Goal: Book appointment/travel/reservation

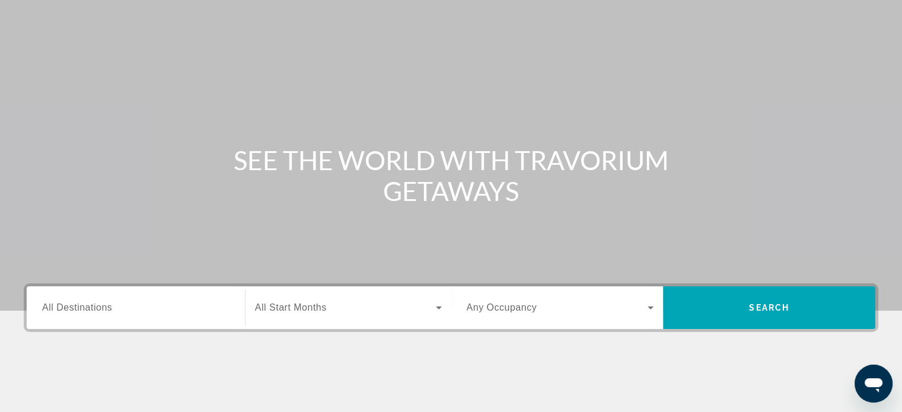
scroll to position [119, 0]
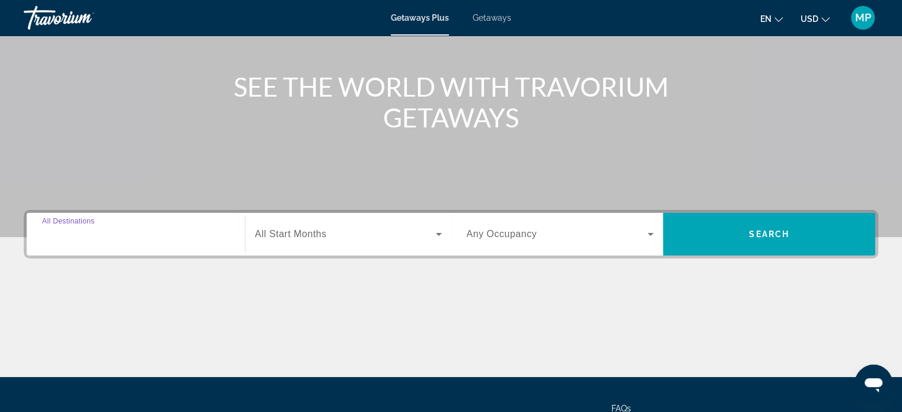
click at [183, 236] on input "Destination All Destinations" at bounding box center [135, 235] width 187 height 14
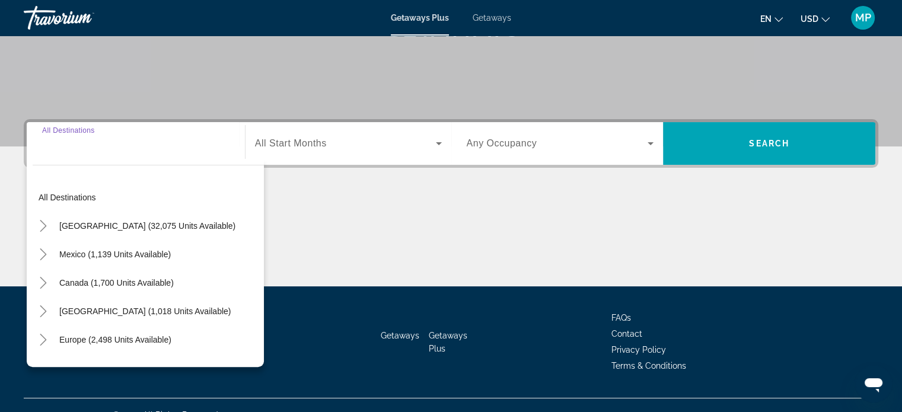
scroll to position [228, 0]
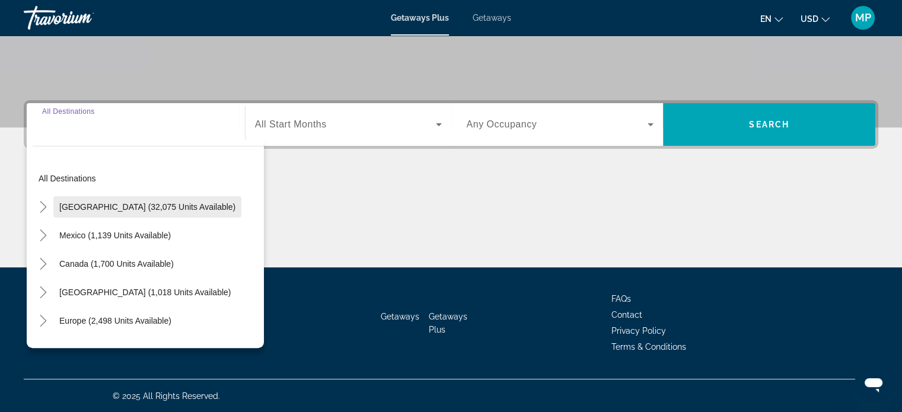
click at [182, 206] on span "[GEOGRAPHIC_DATA] (32,075 units available)" at bounding box center [147, 206] width 176 height 9
type input "**********"
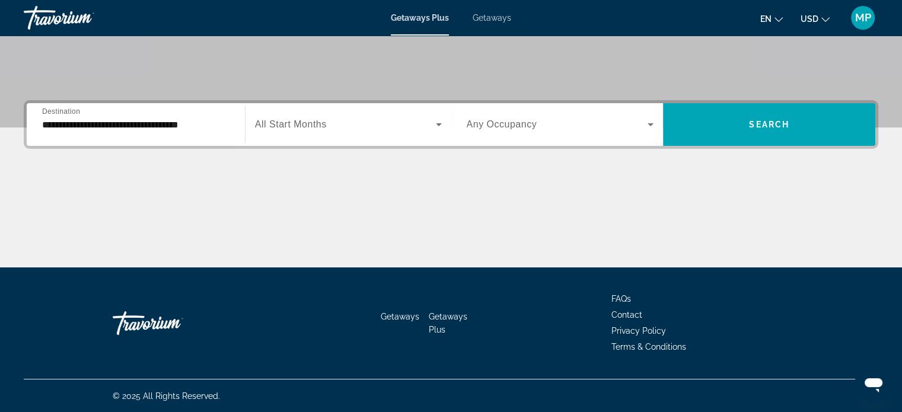
click at [304, 125] on span "All Start Months" at bounding box center [291, 124] width 72 height 10
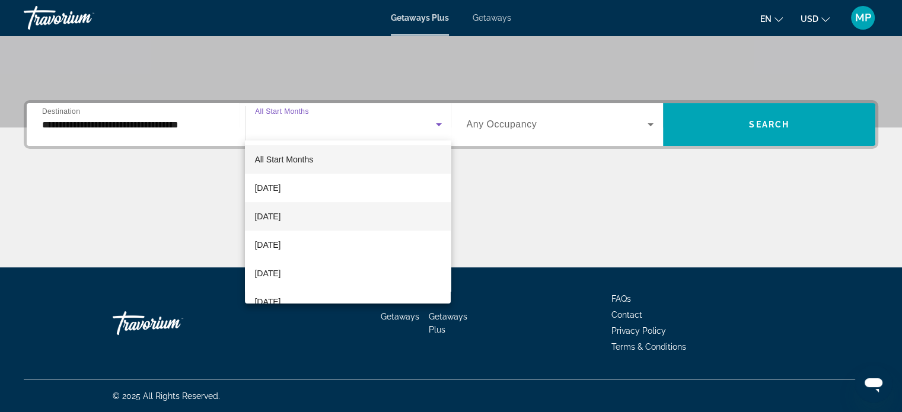
click at [281, 216] on span "[DATE]" at bounding box center [268, 216] width 26 height 14
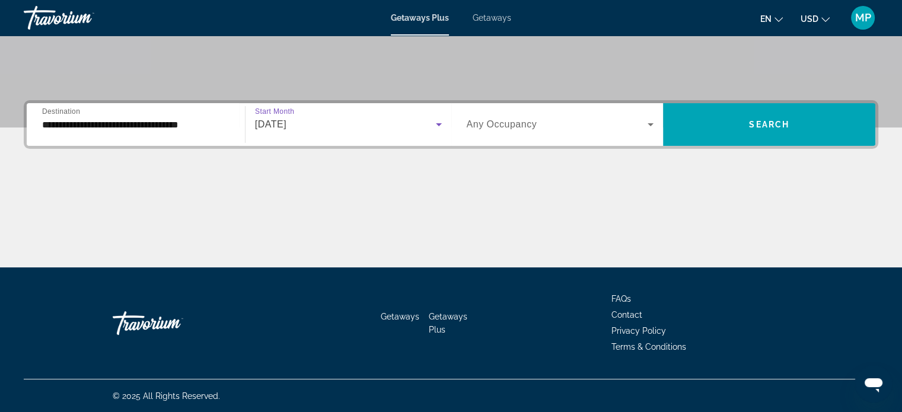
click at [502, 126] on span "Any Occupancy" at bounding box center [502, 124] width 71 height 10
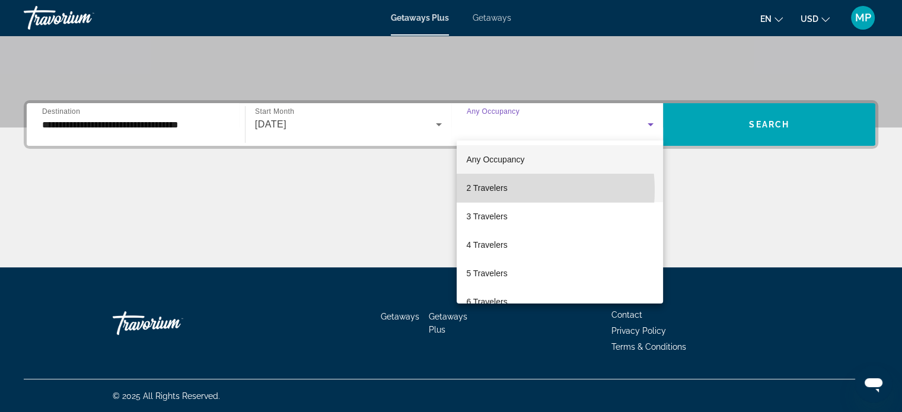
click at [496, 190] on span "2 Travelers" at bounding box center [486, 188] width 41 height 14
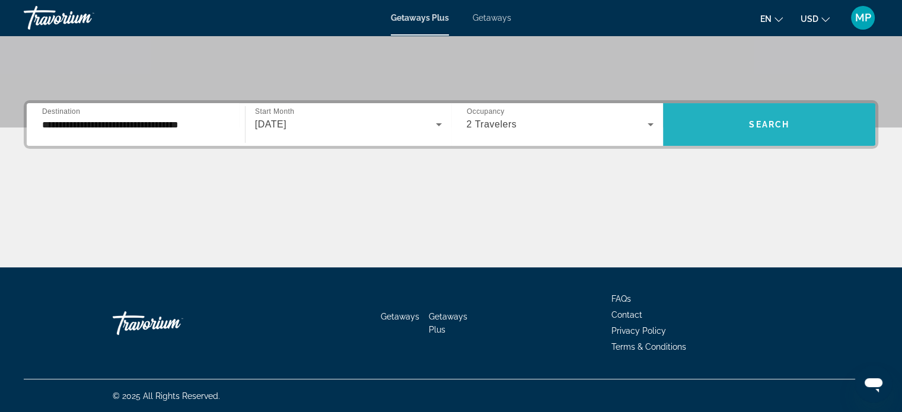
click at [758, 129] on span "Search widget" at bounding box center [769, 124] width 212 height 28
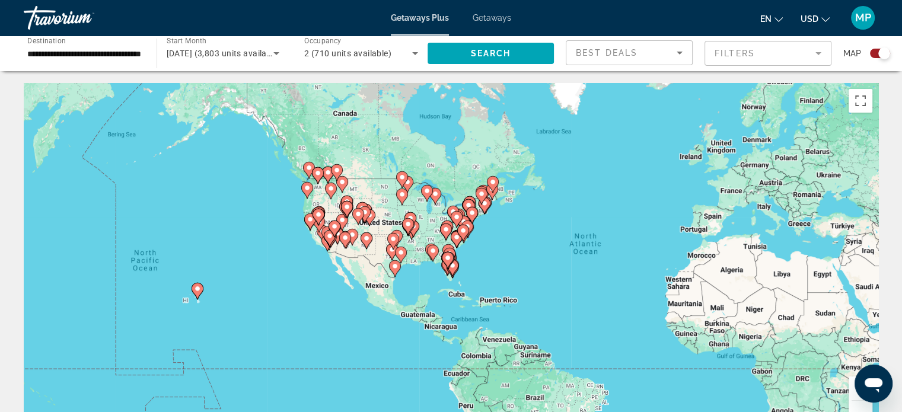
drag, startPoint x: 243, startPoint y: 252, endPoint x: 415, endPoint y: 253, distance: 172.1
click at [415, 253] on div "To activate drag with keyboard, press Alt + Enter. Once in keyboard drag state,…" at bounding box center [451, 261] width 855 height 356
click at [224, 298] on div "To activate drag with keyboard, press Alt + Enter. Once in keyboard drag state,…" at bounding box center [451, 261] width 855 height 356
click at [225, 298] on div "To activate drag with keyboard, press Alt + Enter. Once in keyboard drag state,…" at bounding box center [451, 261] width 855 height 356
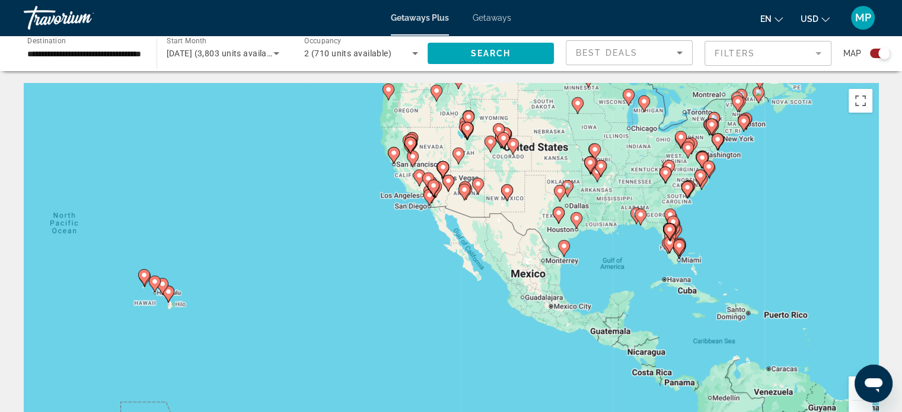
click at [214, 290] on div "To activate drag with keyboard, press Alt + Enter. Once in keyboard drag state,…" at bounding box center [451, 261] width 855 height 356
click at [212, 289] on div "To activate drag with keyboard, press Alt + Enter. Once in keyboard drag state,…" at bounding box center [451, 261] width 855 height 356
click at [189, 289] on div "To activate drag with keyboard, press Alt + Enter. Once in keyboard drag state,…" at bounding box center [451, 261] width 855 height 356
click at [190, 289] on div "To activate drag with keyboard, press Alt + Enter. Once in keyboard drag state,…" at bounding box center [451, 261] width 855 height 356
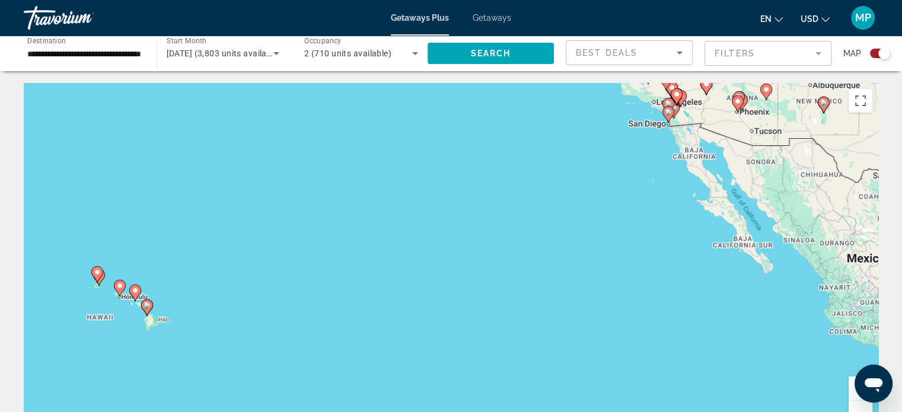
click at [176, 268] on div "To activate drag with keyboard, press Alt + Enter. Once in keyboard drag state,…" at bounding box center [451, 261] width 855 height 356
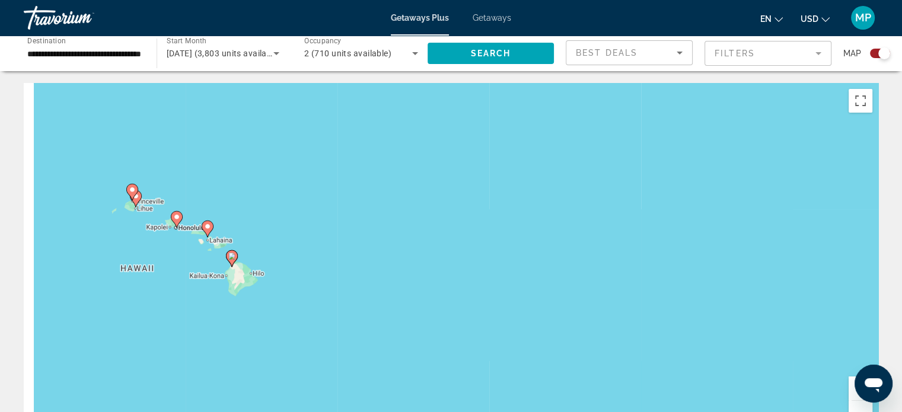
drag, startPoint x: 97, startPoint y: 282, endPoint x: 222, endPoint y: 183, distance: 159.7
click at [218, 181] on div "To activate drag with keyboard, press Alt + Enter. Once in keyboard drag state,…" at bounding box center [451, 261] width 855 height 356
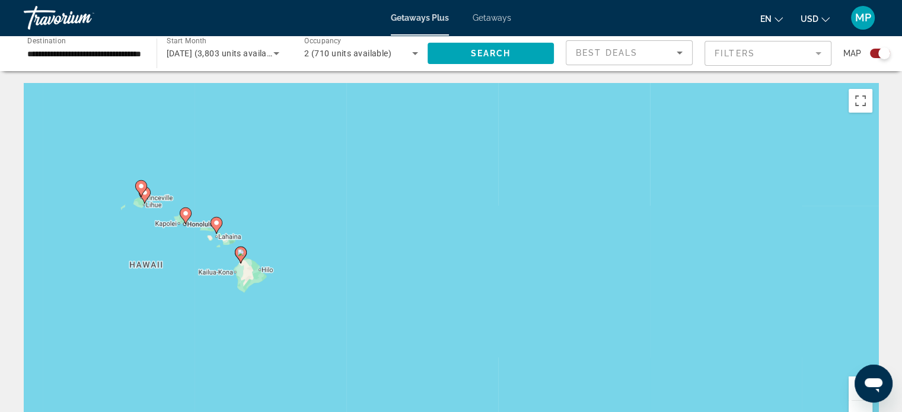
click at [249, 211] on div "To activate drag with keyboard, press Alt + Enter. Once in keyboard drag state,…" at bounding box center [451, 261] width 855 height 356
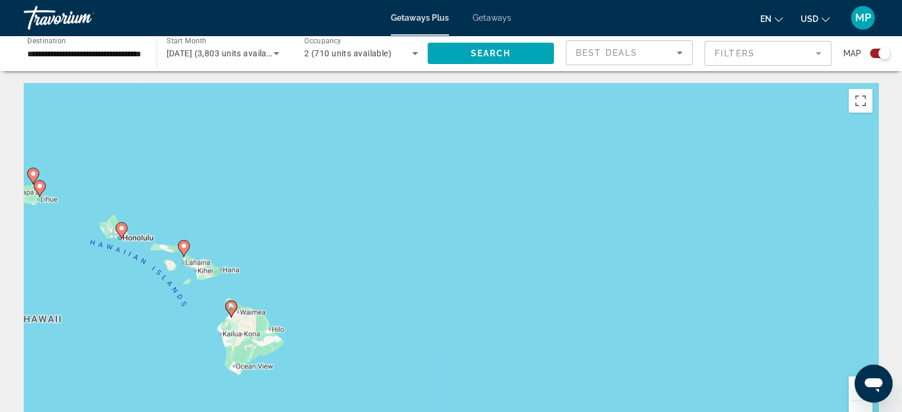
click at [215, 246] on div "To activate drag with keyboard, press Alt + Enter. Once in keyboard drag state,…" at bounding box center [451, 261] width 855 height 356
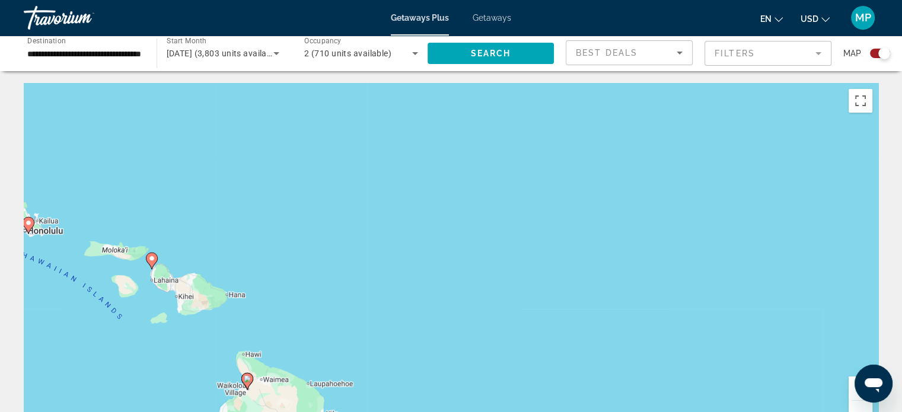
click at [151, 258] on image "Main content" at bounding box center [151, 258] width 7 height 7
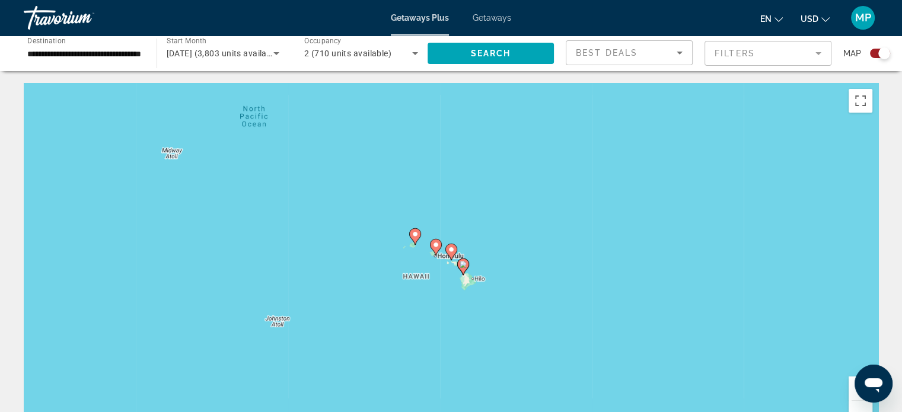
click at [450, 250] on image "Main content" at bounding box center [451, 249] width 7 height 7
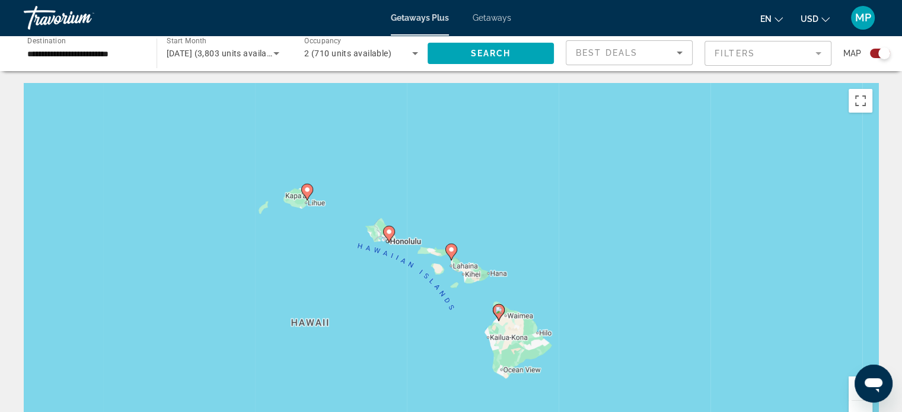
click at [450, 250] on image "Main content" at bounding box center [451, 249] width 7 height 7
type input "**********"
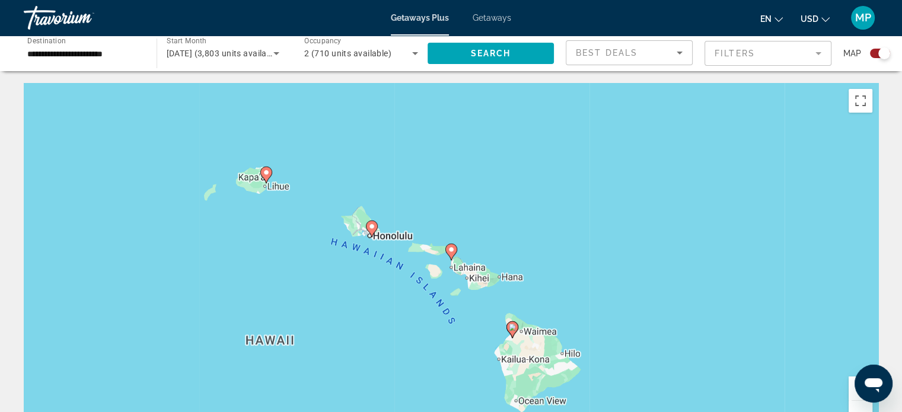
click at [450, 250] on image "Main content" at bounding box center [451, 249] width 7 height 7
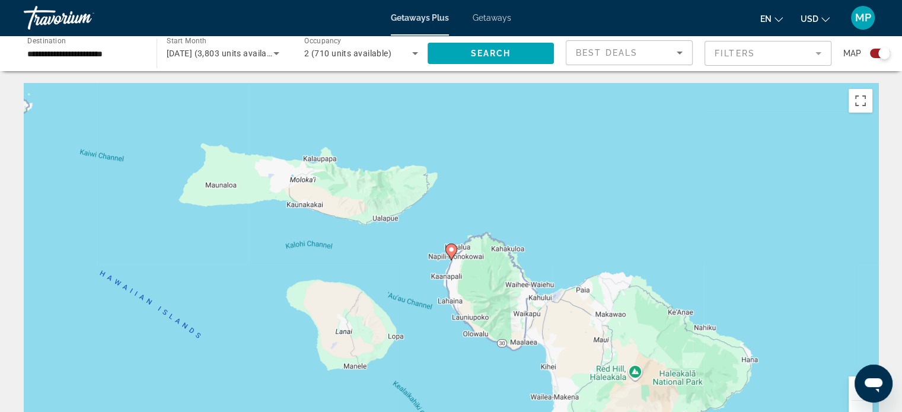
click at [450, 250] on image "Main content" at bounding box center [451, 249] width 7 height 7
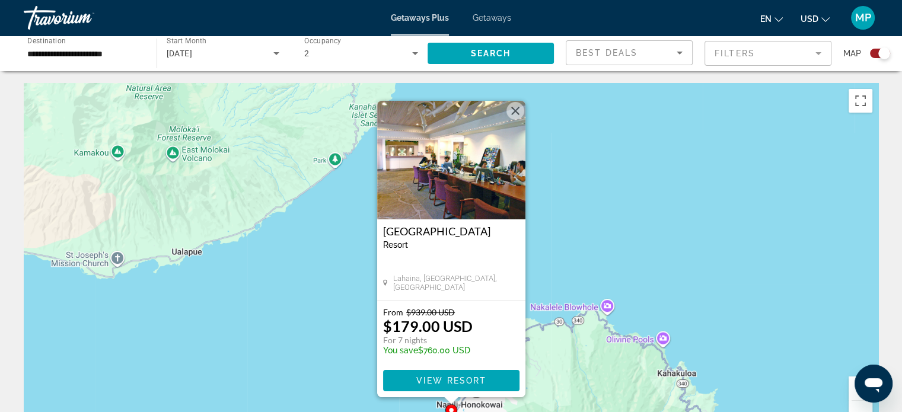
click at [457, 163] on img "Main content" at bounding box center [451, 160] width 148 height 119
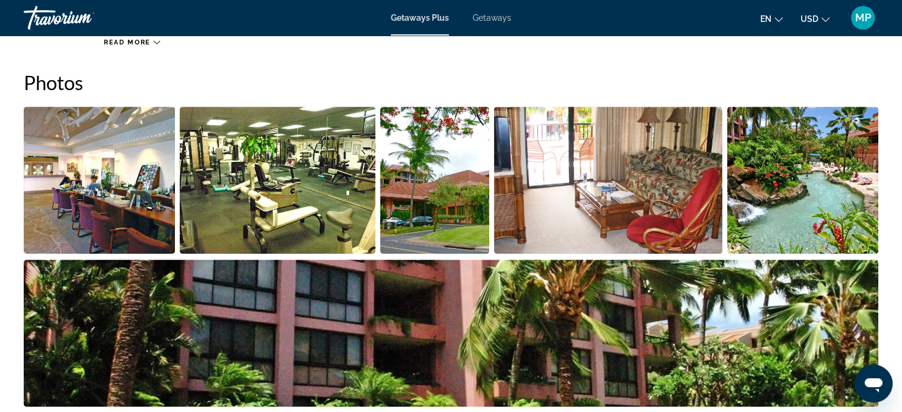
scroll to position [593, 0]
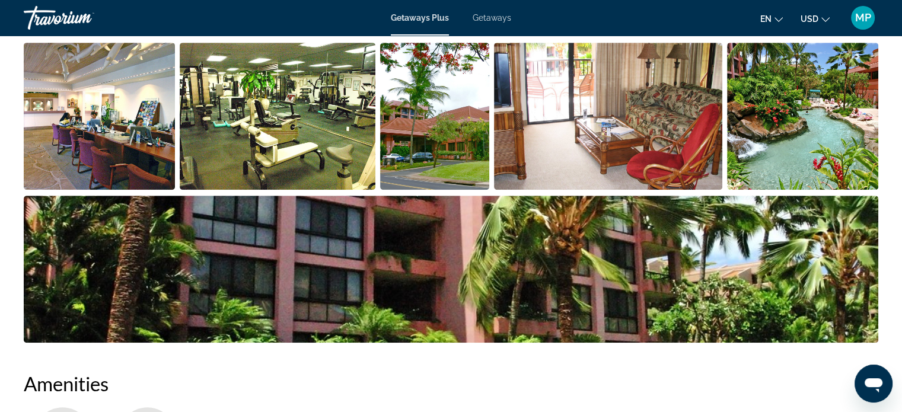
click at [162, 119] on img "Open full-screen image slider" at bounding box center [99, 116] width 151 height 147
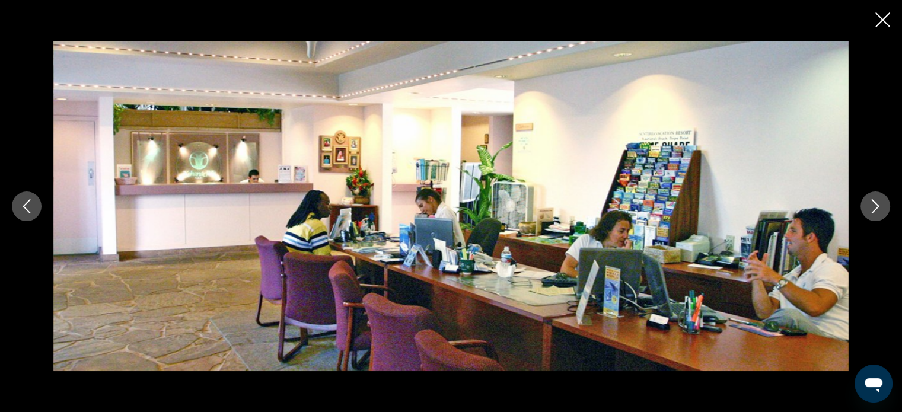
click at [874, 208] on icon "Next image" at bounding box center [876, 206] width 14 height 14
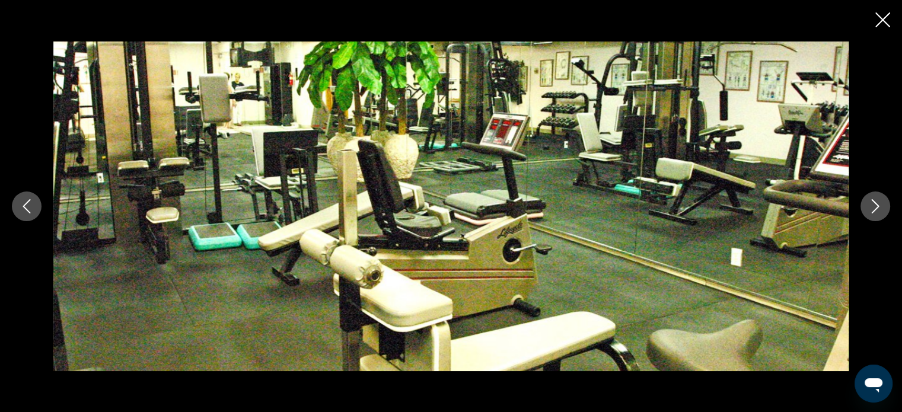
click at [874, 207] on icon "Next image" at bounding box center [876, 206] width 14 height 14
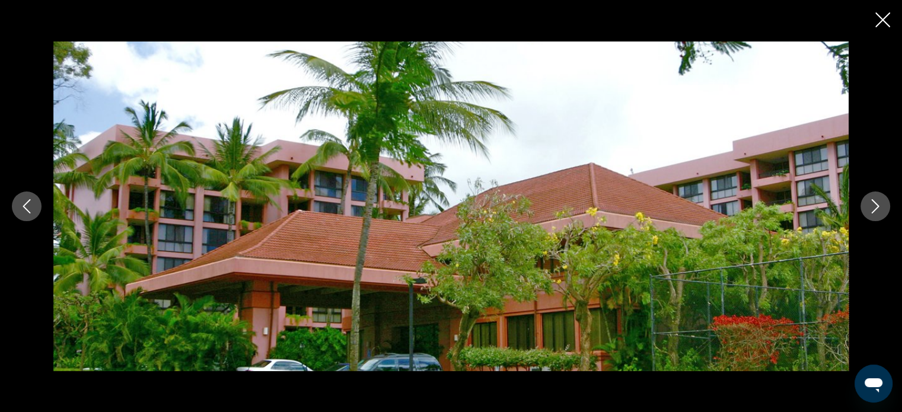
click at [874, 206] on icon "Next image" at bounding box center [876, 206] width 14 height 14
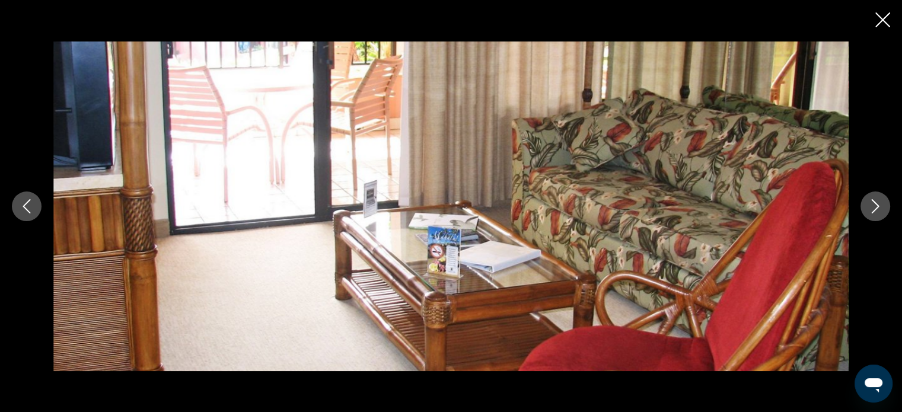
click at [874, 206] on icon "Next image" at bounding box center [876, 206] width 14 height 14
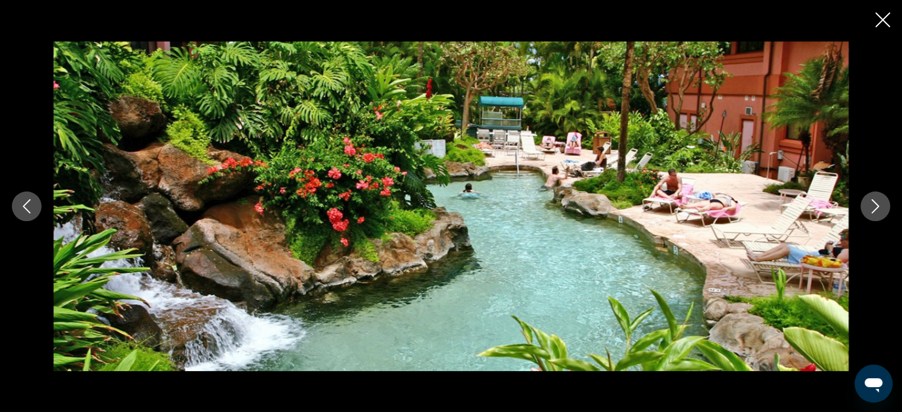
click at [874, 206] on icon "Next image" at bounding box center [876, 206] width 14 height 14
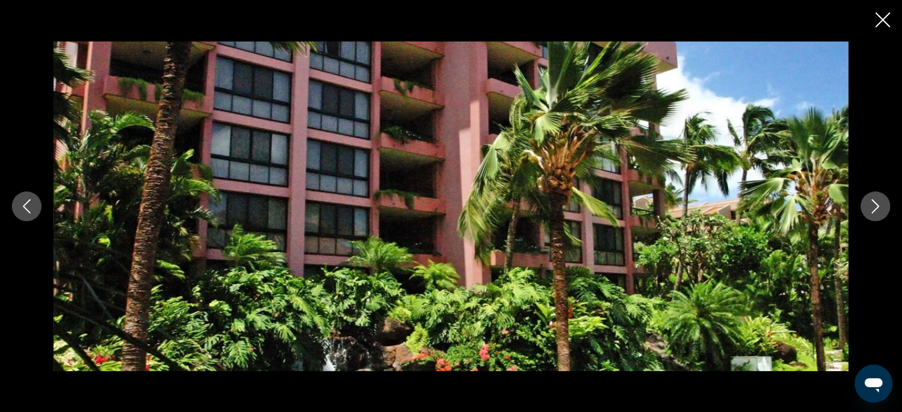
click at [874, 206] on icon "Next image" at bounding box center [876, 206] width 14 height 14
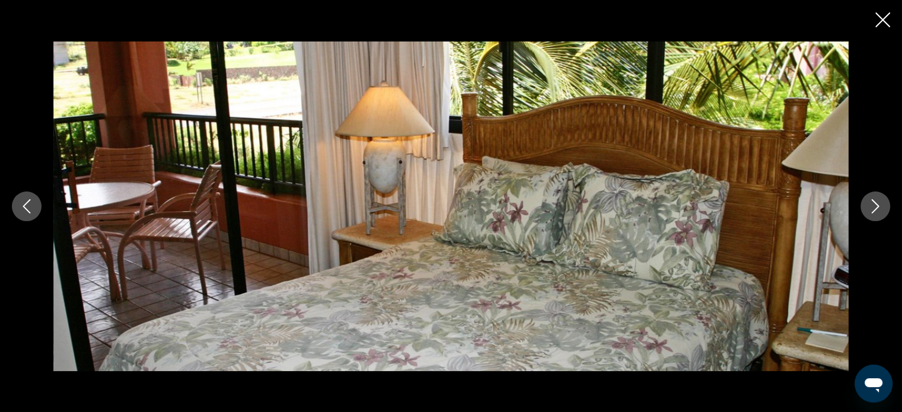
click at [874, 206] on icon "Next image" at bounding box center [876, 206] width 14 height 14
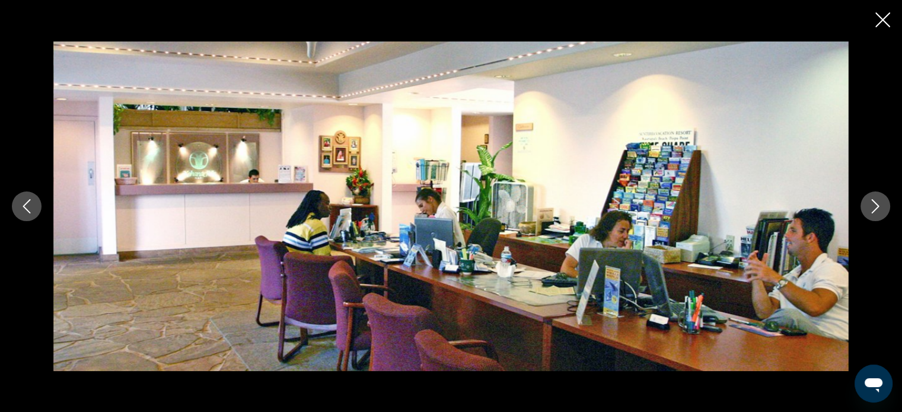
click at [874, 206] on icon "Next image" at bounding box center [876, 206] width 14 height 14
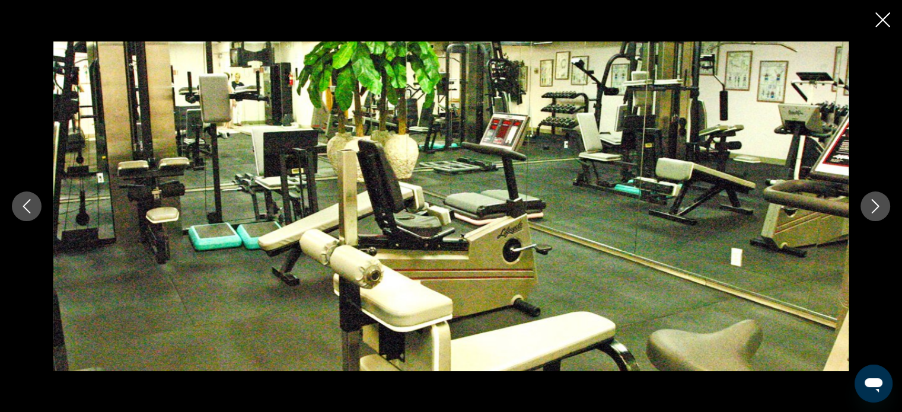
click at [885, 22] on icon "Close slideshow" at bounding box center [883, 19] width 15 height 15
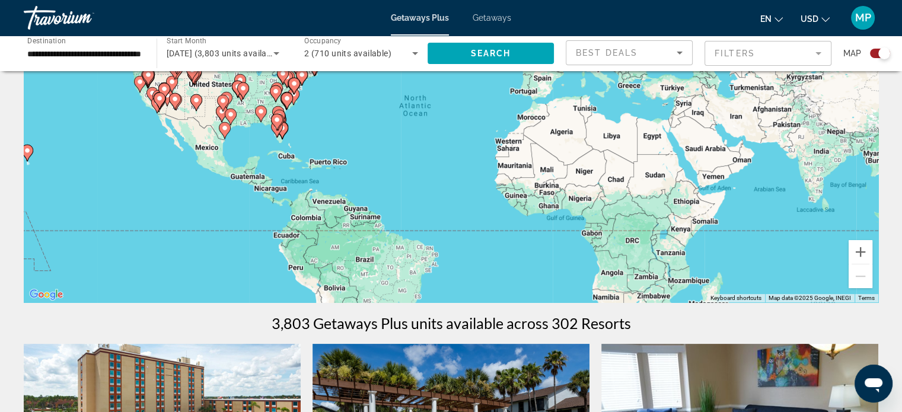
scroll to position [119, 0]
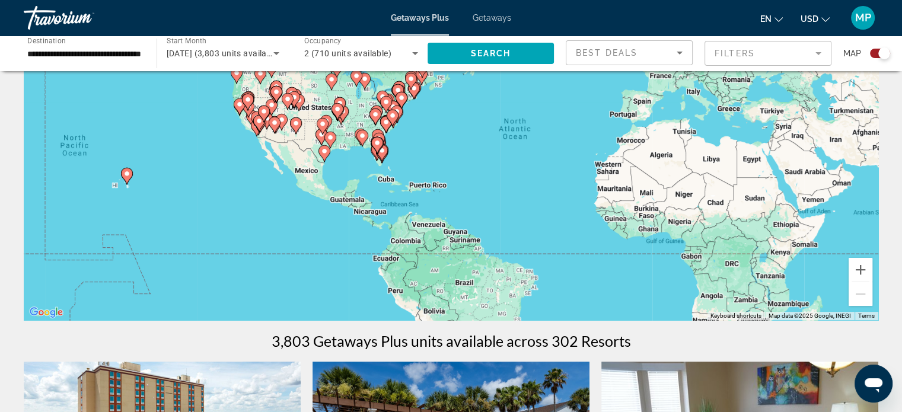
drag, startPoint x: 48, startPoint y: 180, endPoint x: 189, endPoint y: 192, distance: 141.1
click at [189, 192] on div "To activate drag with keyboard, press Alt + Enter. Once in keyboard drag state,…" at bounding box center [451, 142] width 855 height 356
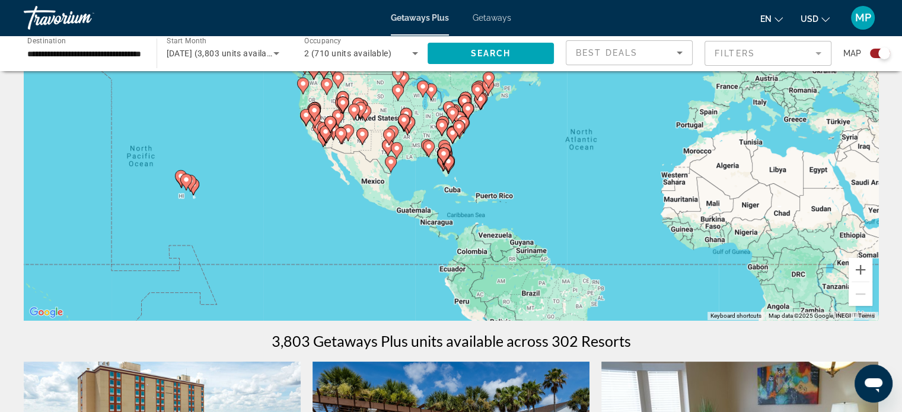
click at [183, 215] on div "To activate drag with keyboard, press Alt + Enter. Once in keyboard drag state,…" at bounding box center [451, 142] width 855 height 356
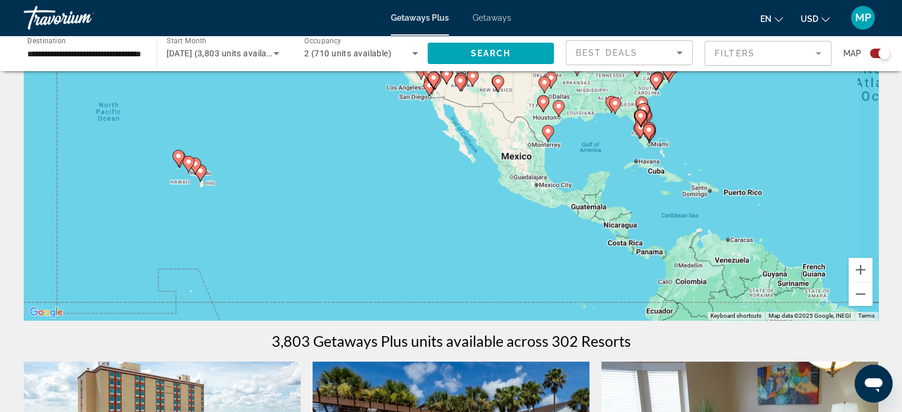
click at [183, 215] on div "To activate drag with keyboard, press Alt + Enter. Once in keyboard drag state,…" at bounding box center [451, 142] width 855 height 356
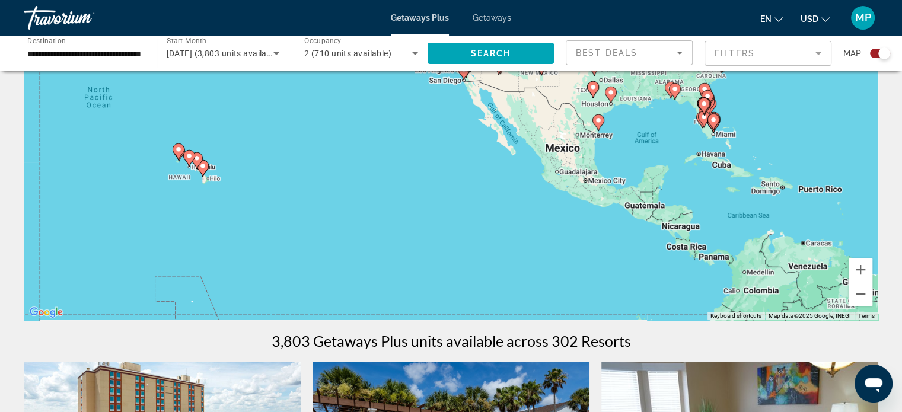
click at [183, 215] on div "To activate drag with keyboard, press Alt + Enter. Once in keyboard drag state,…" at bounding box center [451, 142] width 855 height 356
click at [183, 212] on div "To activate drag with keyboard, press Alt + Enter. Once in keyboard drag state,…" at bounding box center [451, 142] width 855 height 356
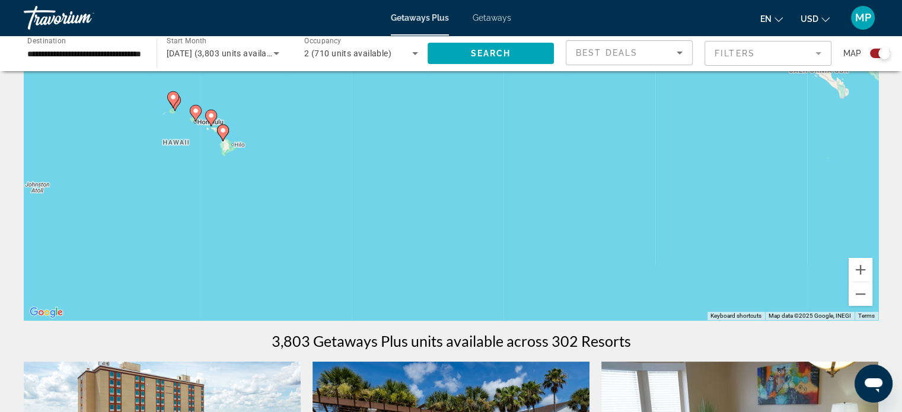
click at [160, 190] on div "To activate drag with keyboard, press Alt + Enter. Once in keyboard drag state,…" at bounding box center [451, 142] width 855 height 356
click at [269, 132] on div "To activate drag with keyboard, press Alt + Enter. Once in keyboard drag state,…" at bounding box center [451, 142] width 855 height 356
click at [268, 130] on div "To activate drag with keyboard, press Alt + Enter. Once in keyboard drag state,…" at bounding box center [451, 142] width 855 height 356
click at [226, 106] on div "To activate drag with keyboard, press Alt + Enter. Once in keyboard drag state,…" at bounding box center [451, 142] width 855 height 356
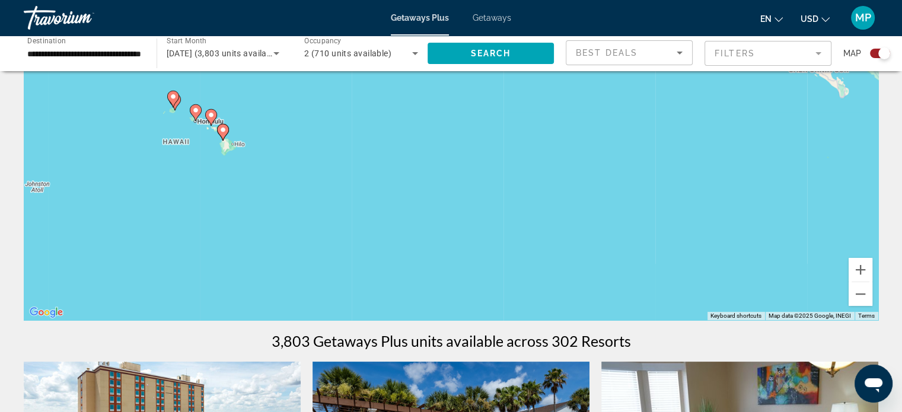
click at [225, 106] on div "To activate drag with keyboard, press Alt + Enter. Once in keyboard drag state,…" at bounding box center [451, 142] width 855 height 356
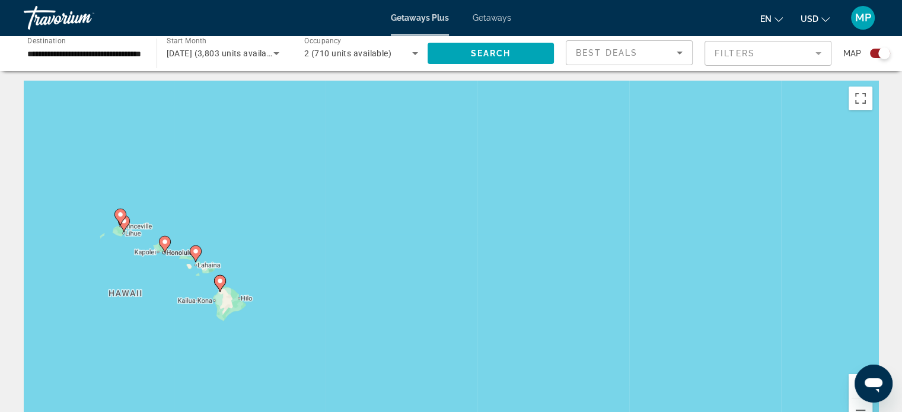
scroll to position [0, 0]
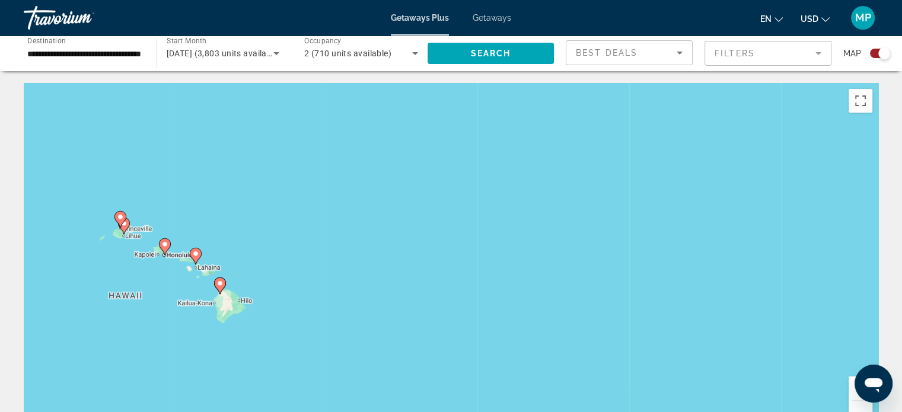
click at [195, 200] on div "To activate drag with keyboard, press Alt + Enter. Once in keyboard drag state,…" at bounding box center [451, 261] width 855 height 356
click at [194, 200] on div "To activate drag with keyboard, press Alt + Enter. Once in keyboard drag state,…" at bounding box center [451, 261] width 855 height 356
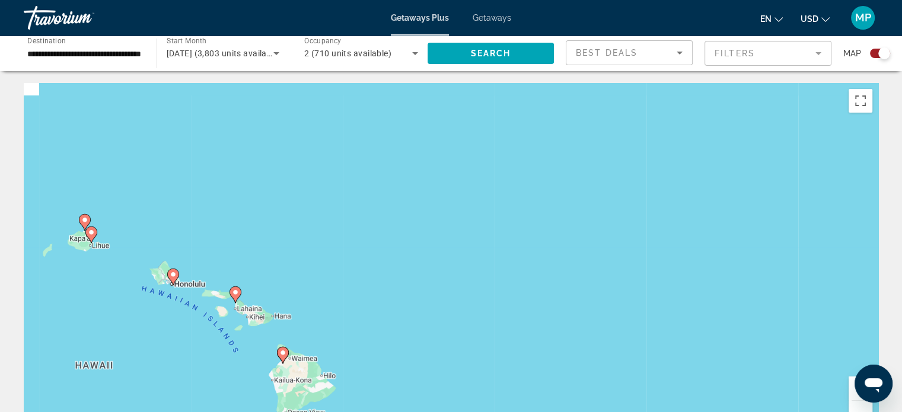
drag, startPoint x: 180, startPoint y: 282, endPoint x: 224, endPoint y: 240, distance: 60.4
click at [228, 240] on div "To activate drag with keyboard, press Alt + Enter. Once in keyboard drag state,…" at bounding box center [451, 261] width 855 height 356
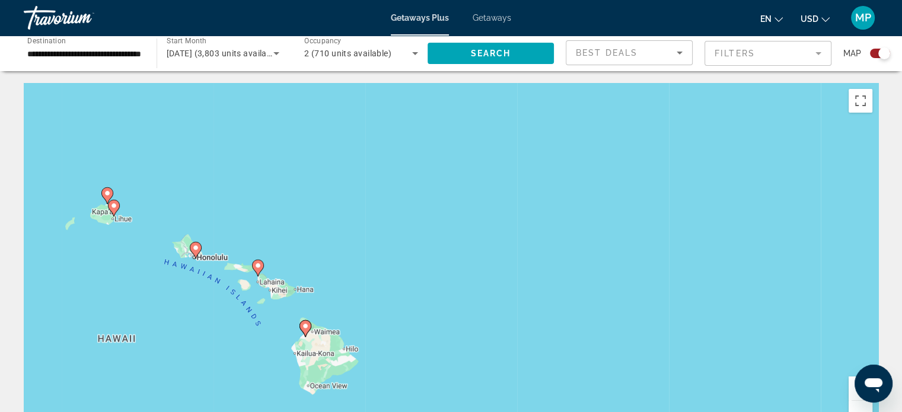
click at [112, 204] on gmp-advanced-marker "Main content" at bounding box center [107, 196] width 12 height 18
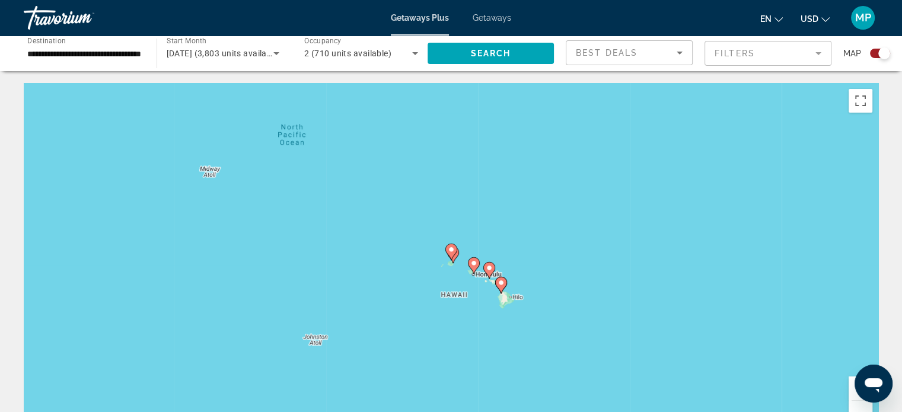
click at [452, 247] on image "Main content" at bounding box center [451, 249] width 7 height 7
type input "**********"
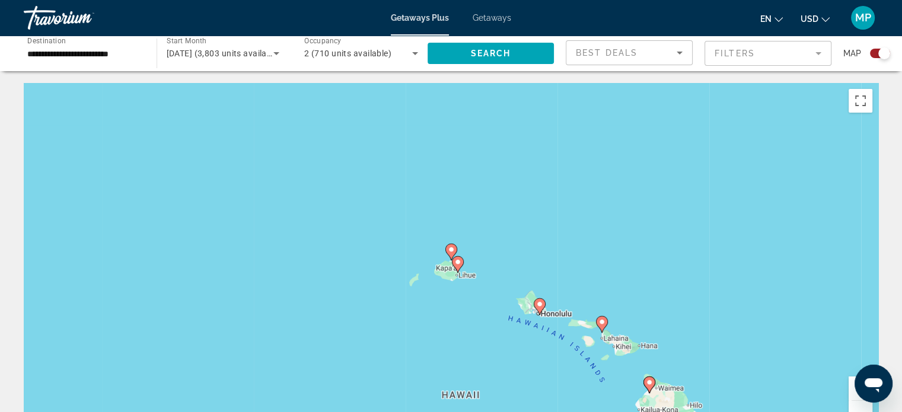
click at [451, 249] on image "Main content" at bounding box center [451, 249] width 7 height 7
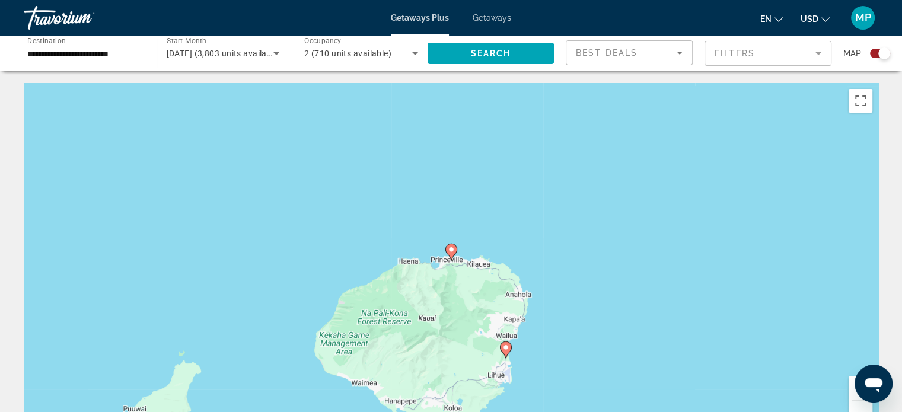
click at [451, 249] on image "Main content" at bounding box center [451, 249] width 7 height 7
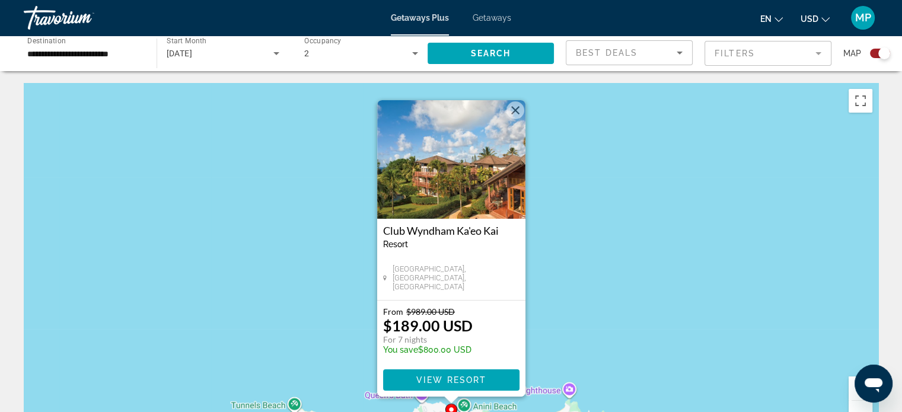
click at [482, 192] on img "Main content" at bounding box center [451, 159] width 148 height 119
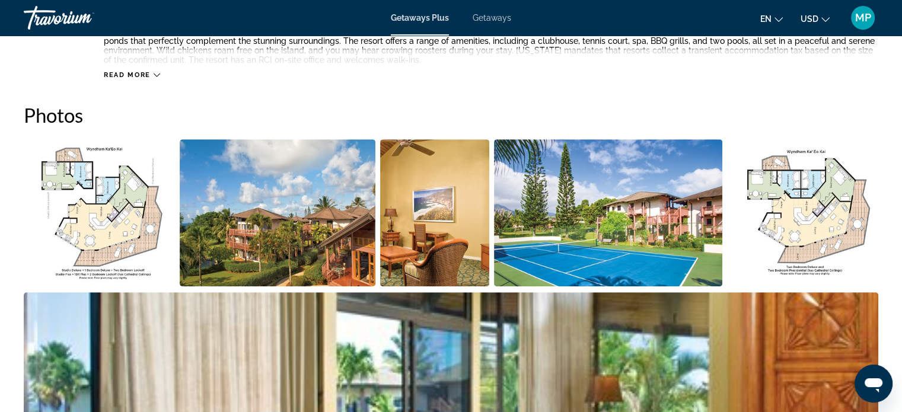
scroll to position [534, 0]
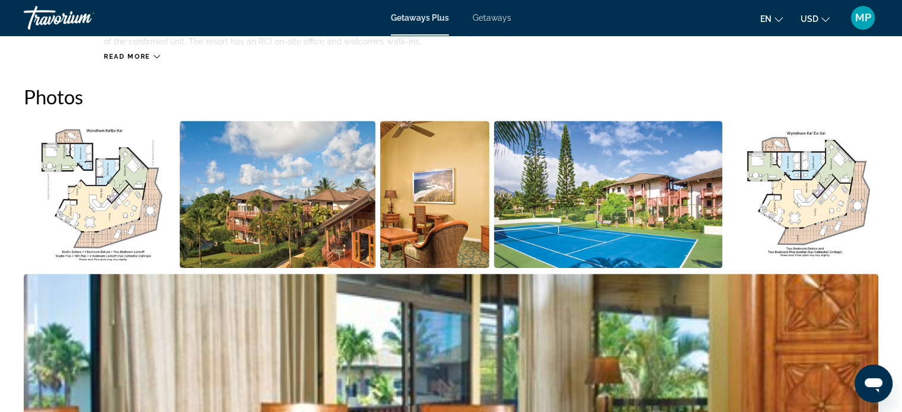
click at [304, 183] on img "Open full-screen image slider" at bounding box center [278, 194] width 196 height 147
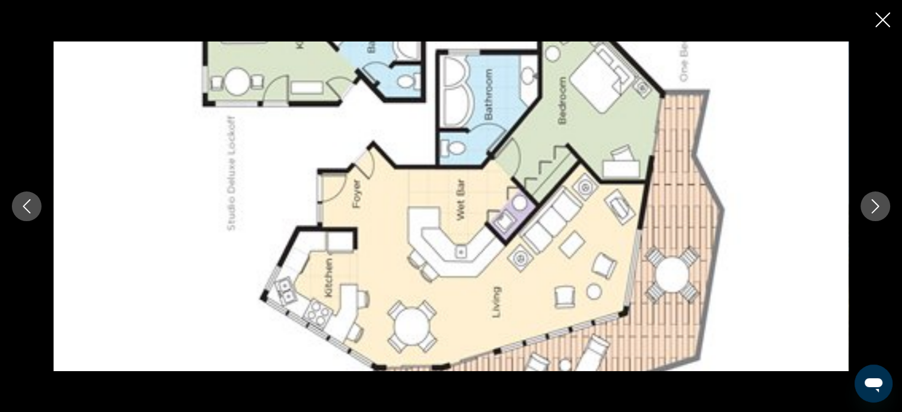
click at [874, 201] on icon "Next image" at bounding box center [876, 206] width 8 height 14
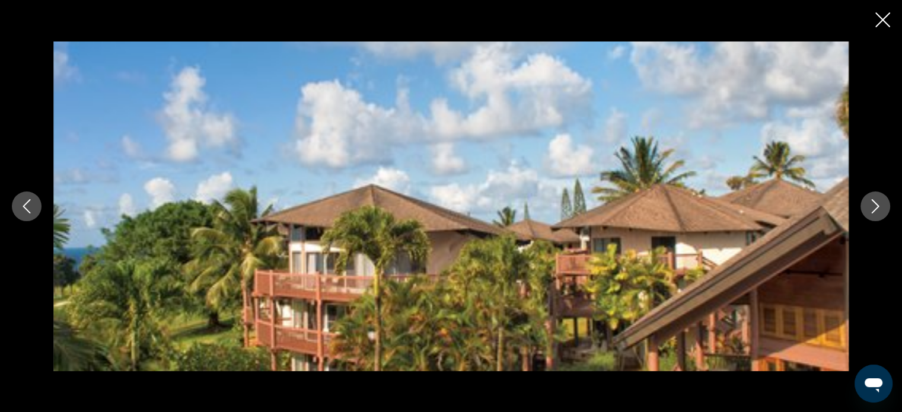
click at [874, 201] on icon "Next image" at bounding box center [876, 206] width 8 height 14
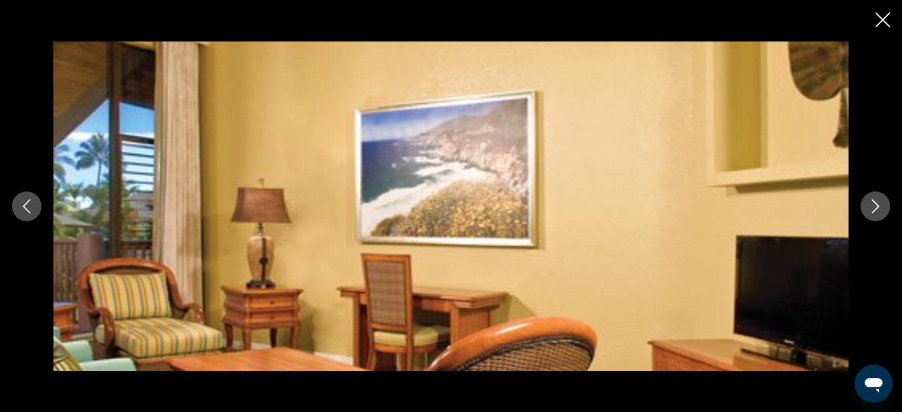
click at [874, 201] on icon "Next image" at bounding box center [876, 206] width 8 height 14
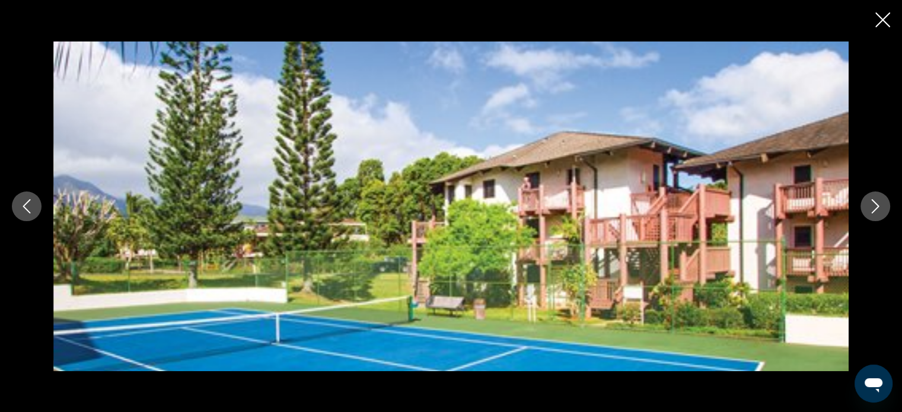
click at [874, 201] on icon "Next image" at bounding box center [876, 206] width 8 height 14
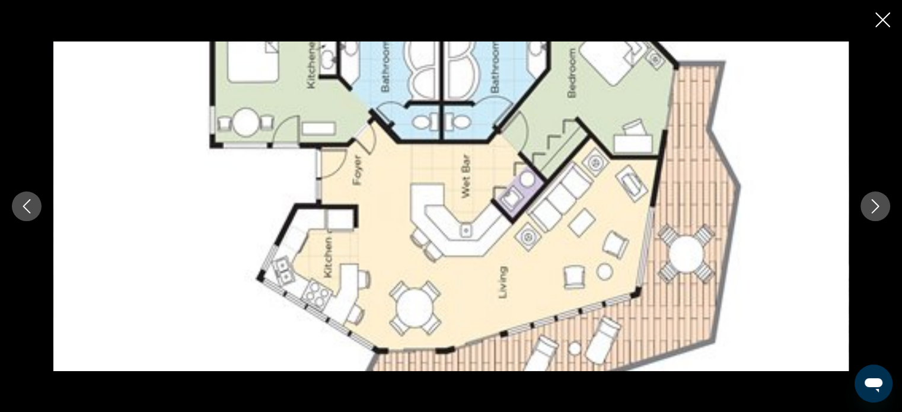
click at [873, 204] on icon "Next image" at bounding box center [876, 206] width 14 height 14
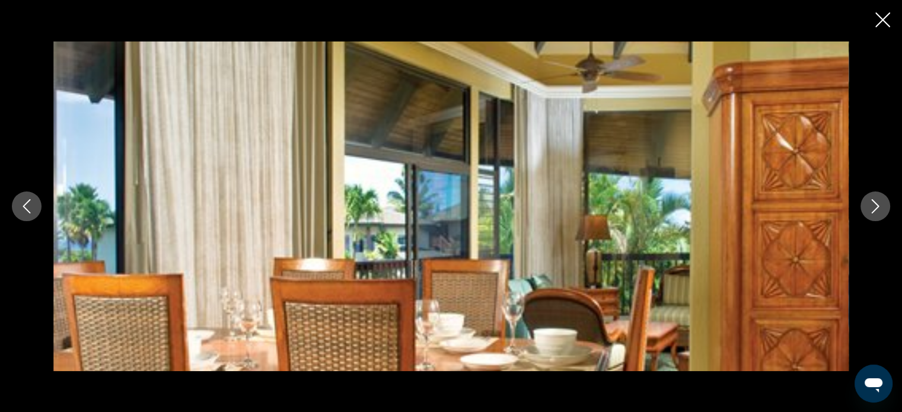
click at [873, 204] on icon "Next image" at bounding box center [876, 206] width 14 height 14
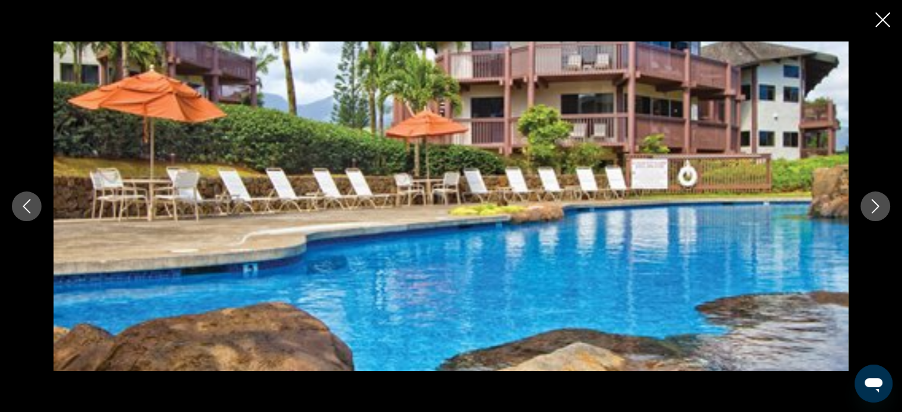
click at [873, 204] on icon "Next image" at bounding box center [876, 206] width 14 height 14
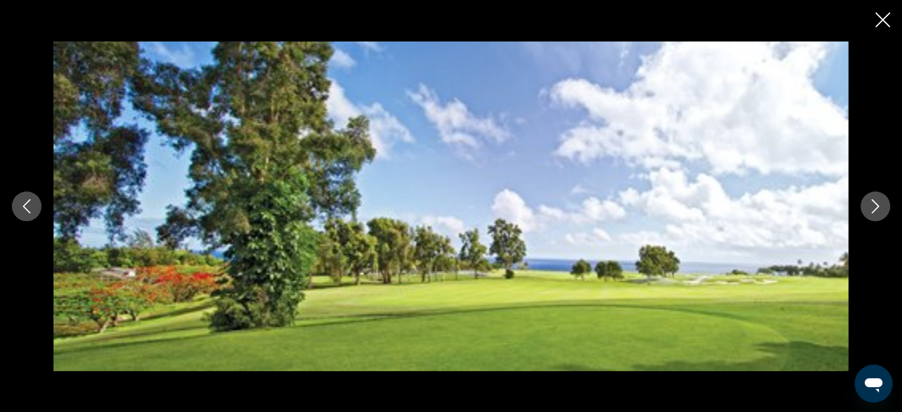
click at [873, 204] on icon "Next image" at bounding box center [876, 206] width 14 height 14
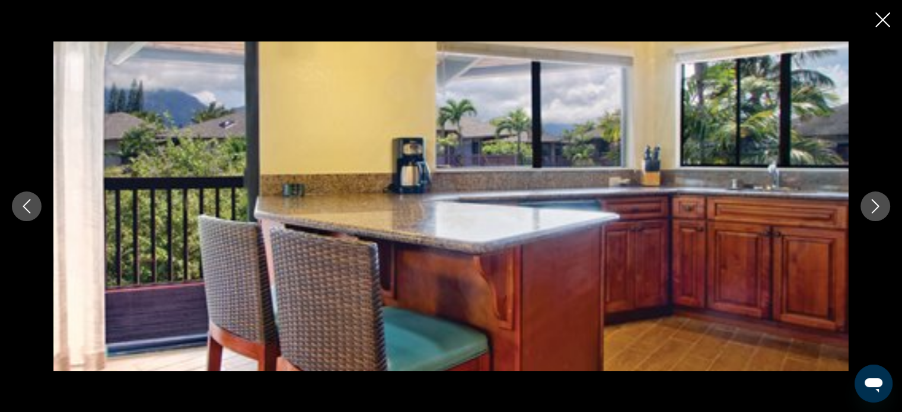
click at [873, 204] on icon "Next image" at bounding box center [876, 206] width 14 height 14
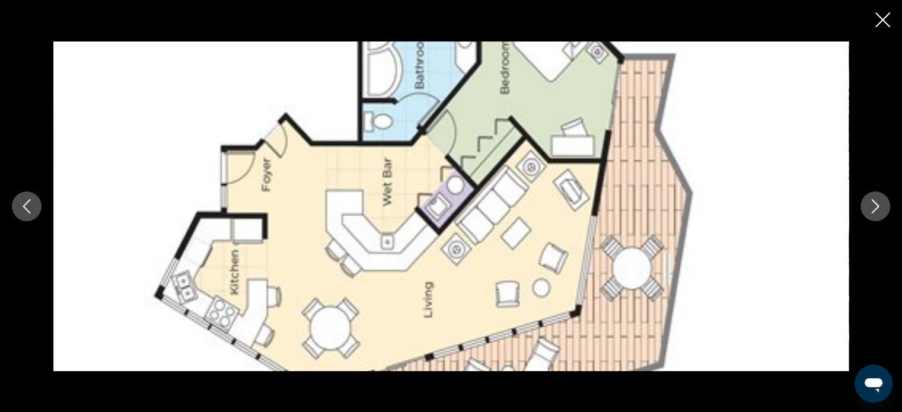
click at [873, 204] on icon "Next image" at bounding box center [876, 206] width 14 height 14
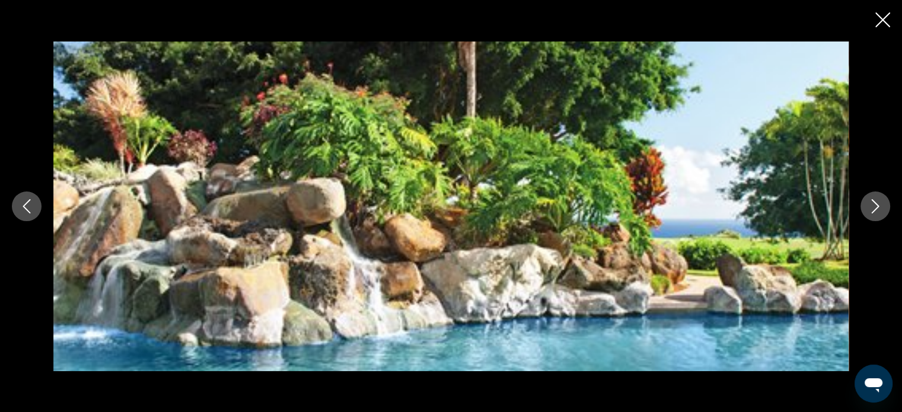
click at [873, 204] on icon "Next image" at bounding box center [876, 206] width 14 height 14
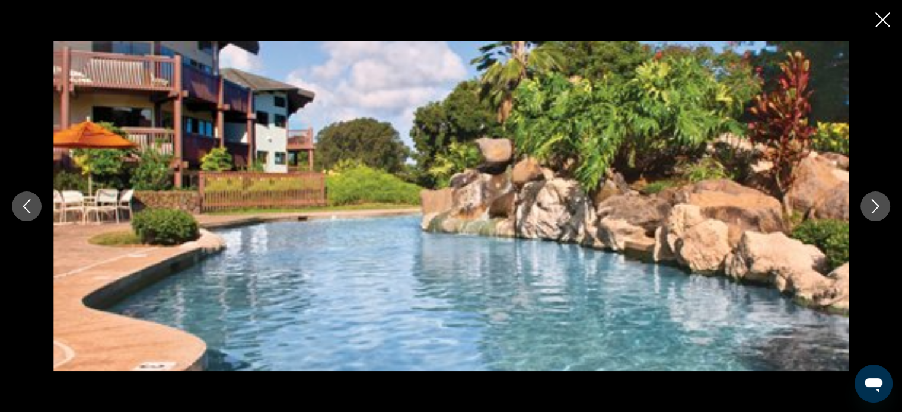
click at [873, 204] on icon "Next image" at bounding box center [876, 206] width 14 height 14
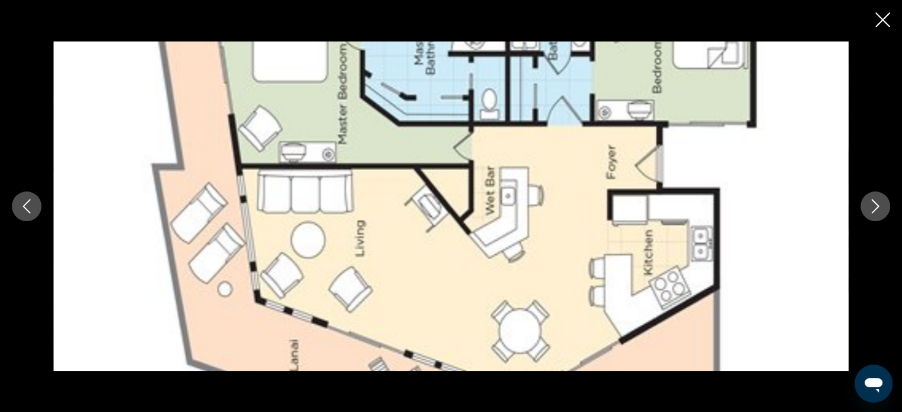
click at [873, 204] on icon "Next image" at bounding box center [876, 206] width 14 height 14
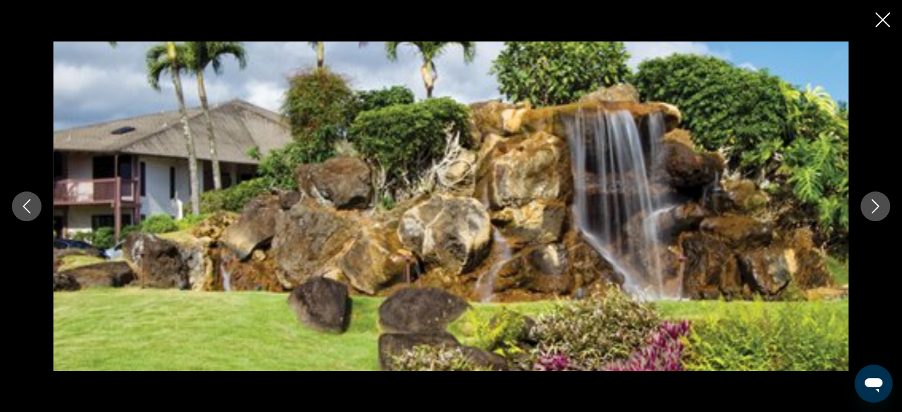
click at [883, 17] on icon "Close slideshow" at bounding box center [883, 19] width 15 height 15
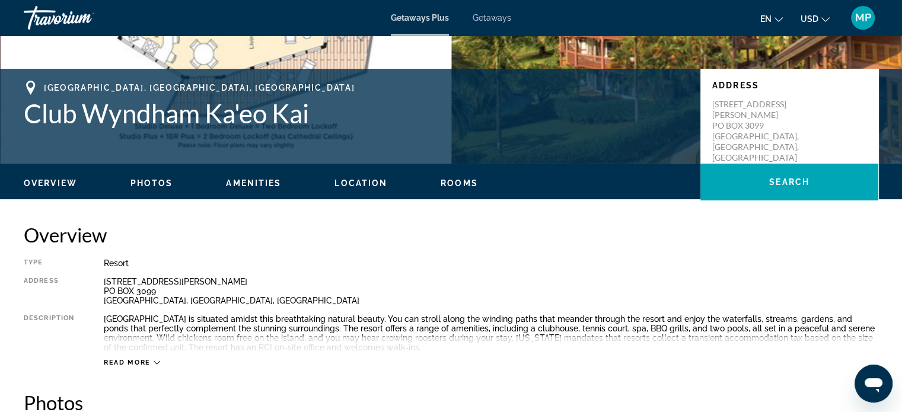
scroll to position [237, 0]
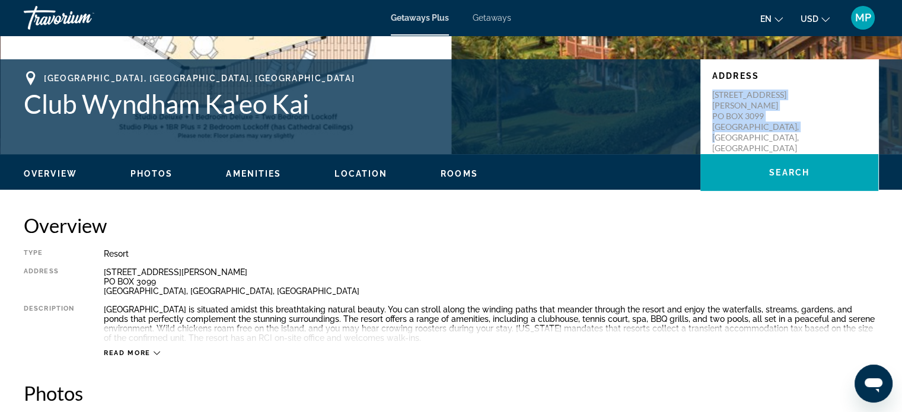
drag, startPoint x: 713, startPoint y: 94, endPoint x: 792, endPoint y: 118, distance: 82.4
click at [792, 118] on p "[STREET_ADDRESS][PERSON_NAME]" at bounding box center [760, 122] width 95 height 64
copy p "[STREET_ADDRESS][PERSON_NAME]"
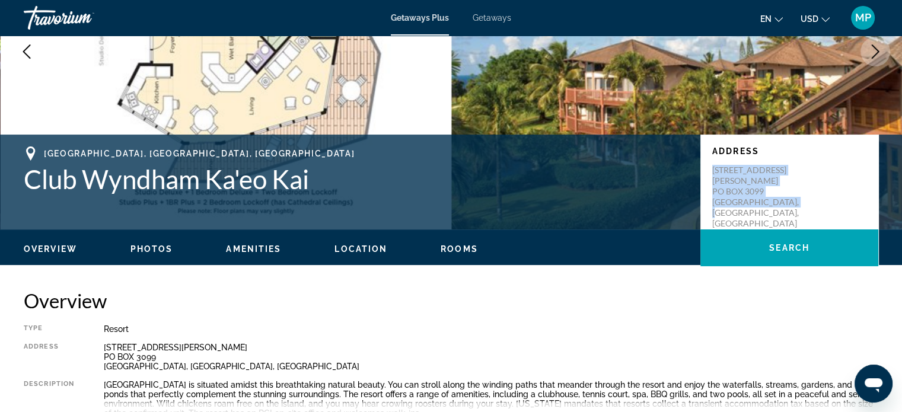
scroll to position [0, 0]
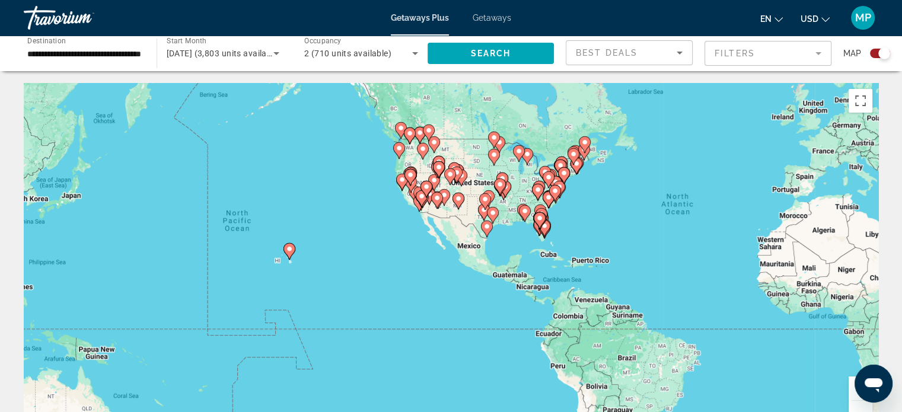
drag, startPoint x: 67, startPoint y: 315, endPoint x: 314, endPoint y: 225, distance: 263.3
click at [330, 275] on div "To activate drag with keyboard, press Alt + Enter. Once in keyboard drag state,…" at bounding box center [451, 261] width 855 height 356
click at [255, 265] on div "To activate drag with keyboard, press Alt + Enter. Once in keyboard drag state,…" at bounding box center [451, 261] width 855 height 356
click at [255, 263] on div "To activate drag with keyboard, press Alt + Enter. Once in keyboard drag state,…" at bounding box center [451, 261] width 855 height 356
click at [263, 259] on div "To activate drag with keyboard, press Alt + Enter. Once in keyboard drag state,…" at bounding box center [451, 261] width 855 height 356
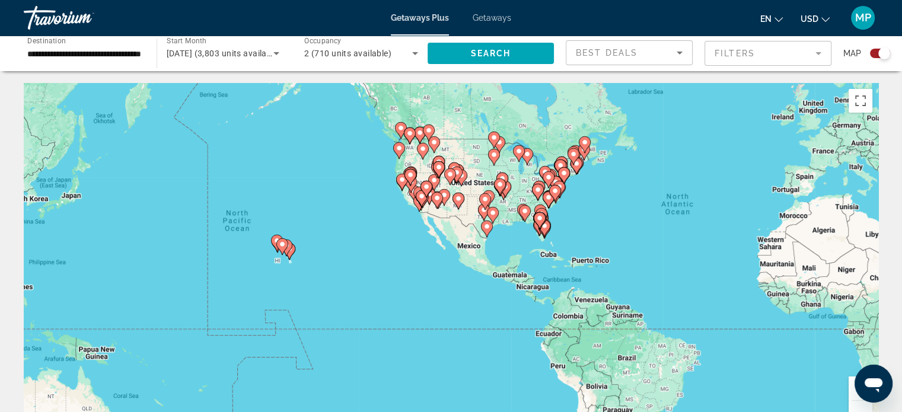
click at [265, 257] on div "To activate drag with keyboard, press Alt + Enter. Once in keyboard drag state,…" at bounding box center [451, 261] width 855 height 356
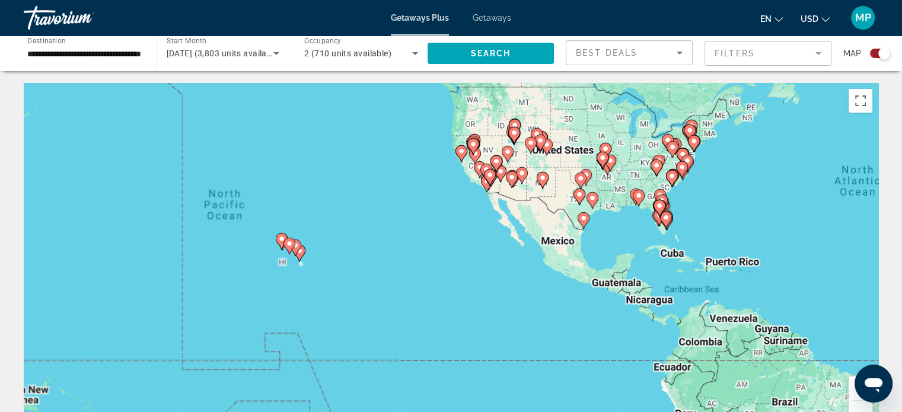
click at [266, 255] on div "To activate drag with keyboard, press Alt + Enter. Once in keyboard drag state,…" at bounding box center [451, 261] width 855 height 356
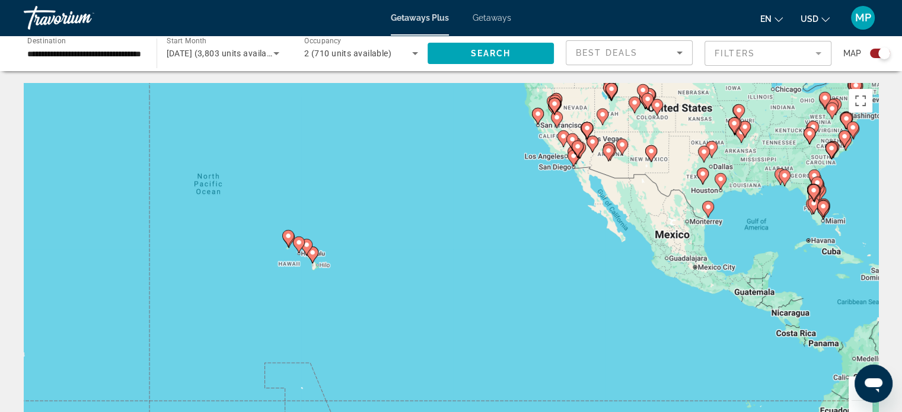
click at [266, 255] on div "To activate drag with keyboard, press Alt + Enter. Once in keyboard drag state,…" at bounding box center [451, 261] width 855 height 356
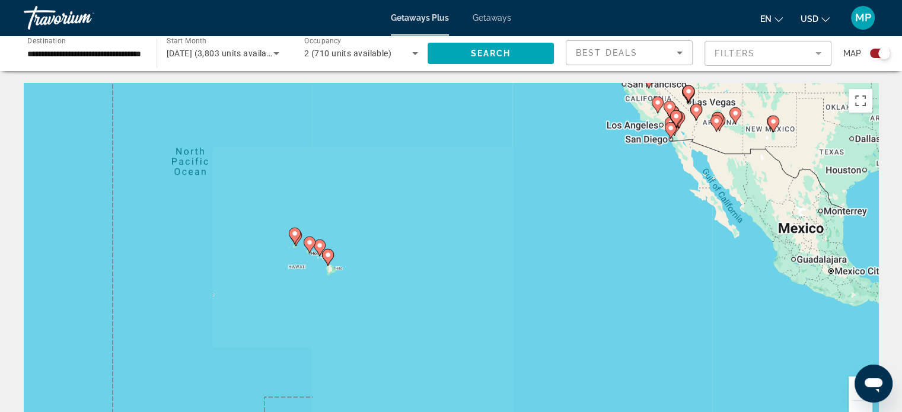
click at [268, 252] on div "To activate drag with keyboard, press Alt + Enter. Once in keyboard drag state,…" at bounding box center [451, 261] width 855 height 356
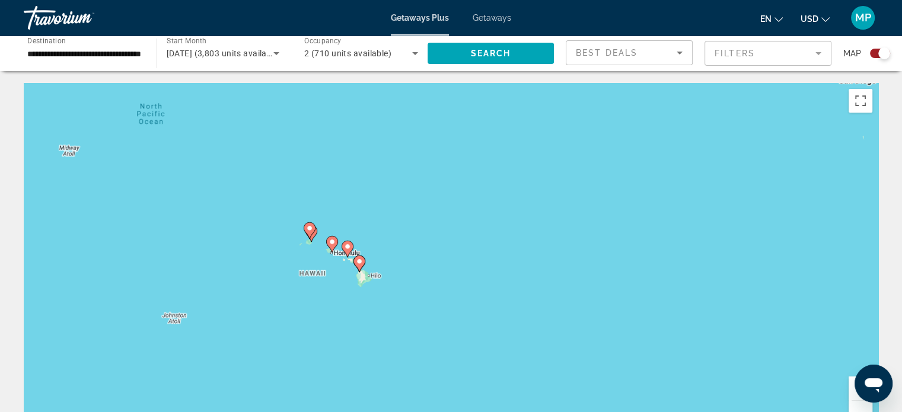
click at [268, 252] on div "To activate drag with keyboard, press Alt + Enter. Once in keyboard drag state,…" at bounding box center [451, 261] width 855 height 356
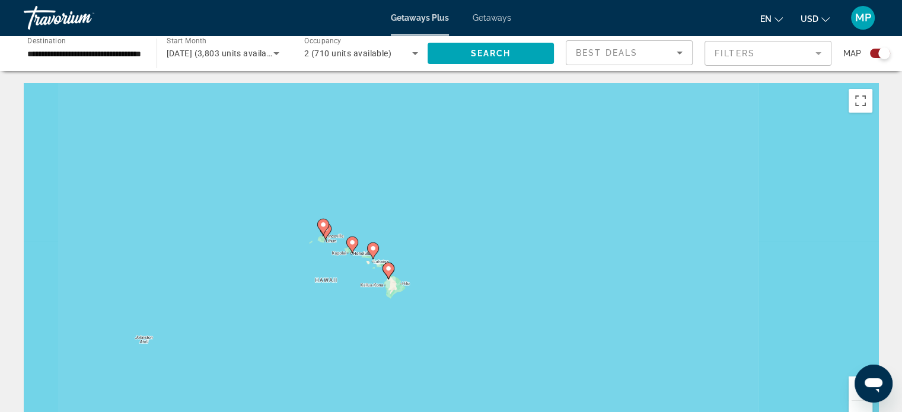
click at [276, 247] on div "To activate drag with keyboard, press Alt + Enter. Once in keyboard drag state,…" at bounding box center [451, 261] width 855 height 356
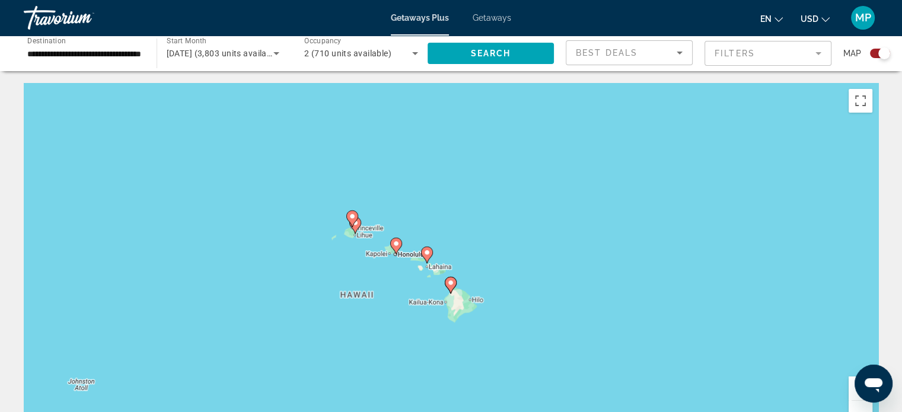
drag, startPoint x: 279, startPoint y: 246, endPoint x: 299, endPoint y: 246, distance: 20.2
click at [281, 246] on div "To activate drag with keyboard, press Alt + Enter. Once in keyboard drag state,…" at bounding box center [451, 261] width 855 height 356
click at [323, 244] on div "To activate drag with keyboard, press Alt + Enter. Once in keyboard drag state,…" at bounding box center [451, 261] width 855 height 356
click at [326, 241] on div "To activate drag with keyboard, press Alt + Enter. Once in keyboard drag state,…" at bounding box center [451, 261] width 855 height 356
drag, startPoint x: 331, startPoint y: 236, endPoint x: 345, endPoint y: 241, distance: 14.7
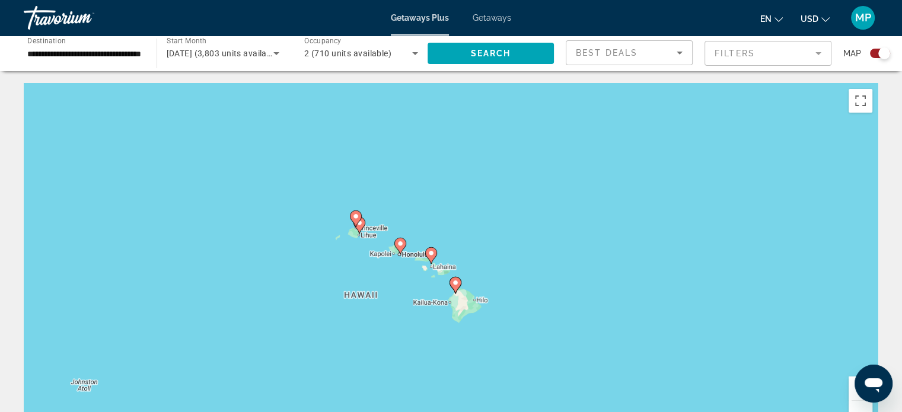
click at [338, 238] on div "To activate drag with keyboard, press Alt + Enter. Once in keyboard drag state,…" at bounding box center [451, 261] width 855 height 356
click at [354, 249] on div "To activate drag with keyboard, press Alt + Enter. Once in keyboard drag state,…" at bounding box center [451, 261] width 855 height 356
click at [359, 227] on gmp-advanced-marker "Main content" at bounding box center [356, 219] width 12 height 18
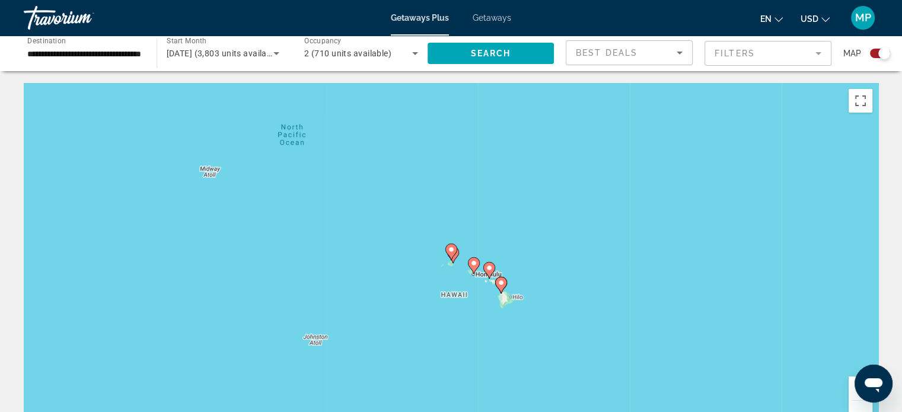
click at [455, 256] on gmp-advanced-marker "Main content" at bounding box center [452, 252] width 12 height 18
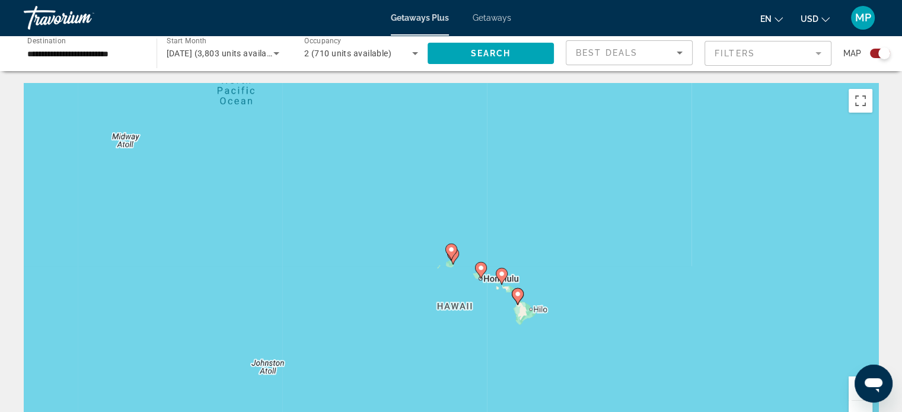
click at [455, 256] on gmp-advanced-marker "Main content" at bounding box center [452, 252] width 12 height 18
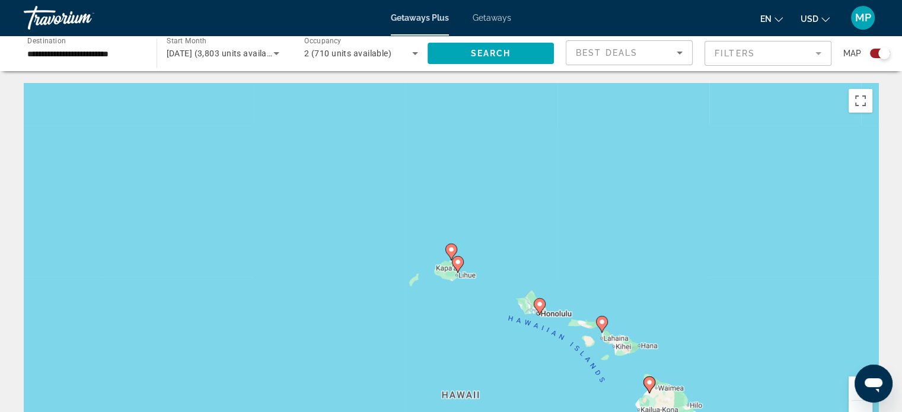
click at [456, 266] on icon "Main content" at bounding box center [457, 264] width 11 height 15
type input "**********"
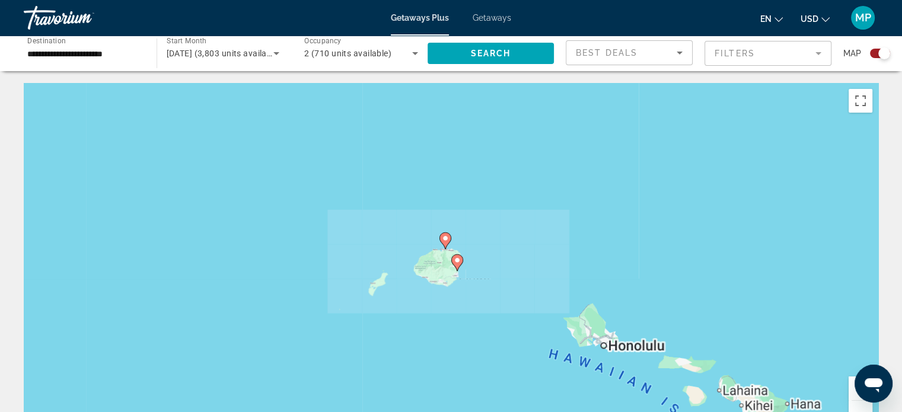
click at [456, 266] on icon "Main content" at bounding box center [456, 262] width 11 height 15
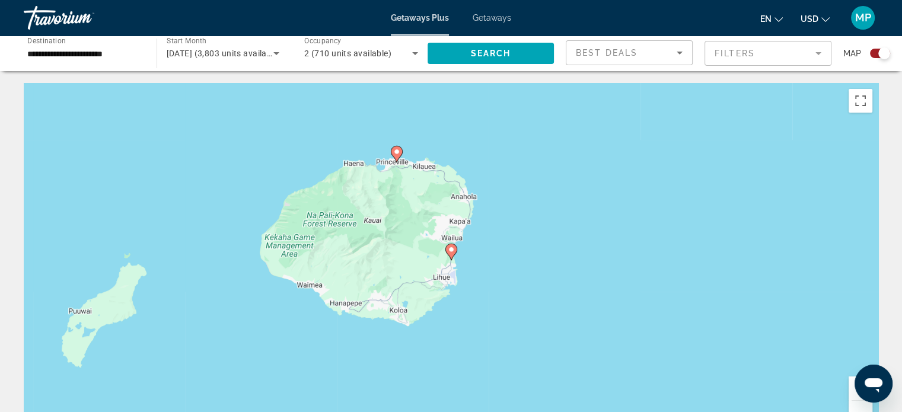
click at [450, 250] on image "Main content" at bounding box center [451, 249] width 7 height 7
click at [451, 247] on image "Main content" at bounding box center [451, 249] width 7 height 7
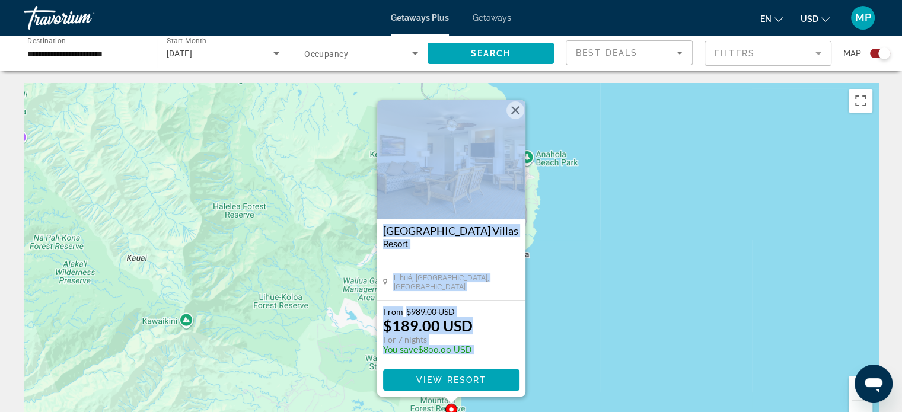
click at [462, 185] on img "Main content" at bounding box center [451, 159] width 148 height 119
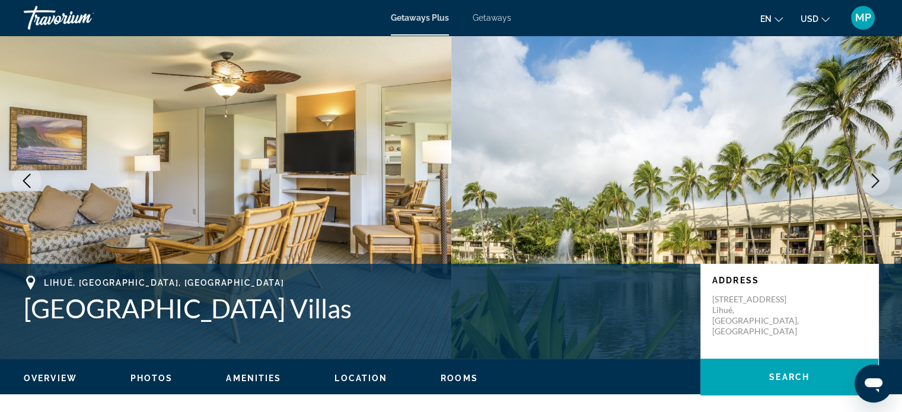
scroll to position [59, 0]
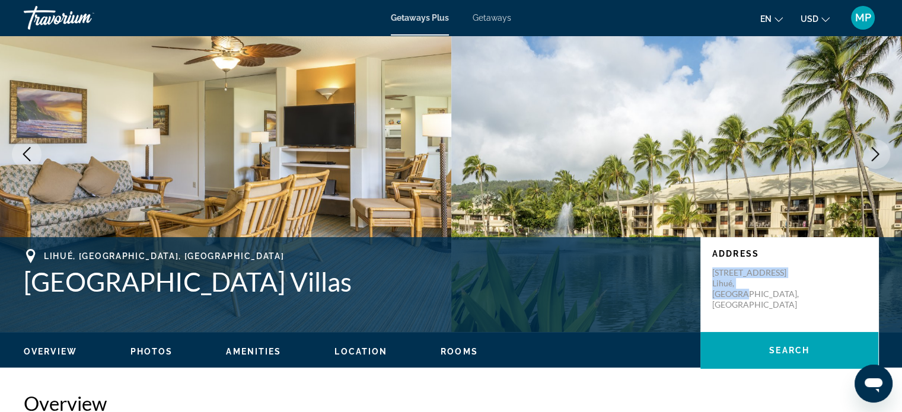
drag, startPoint x: 714, startPoint y: 270, endPoint x: 769, endPoint y: 284, distance: 57.0
click at [769, 284] on p "[STREET_ADDRESS]" at bounding box center [760, 289] width 95 height 43
copy p "[STREET_ADDRESS]"
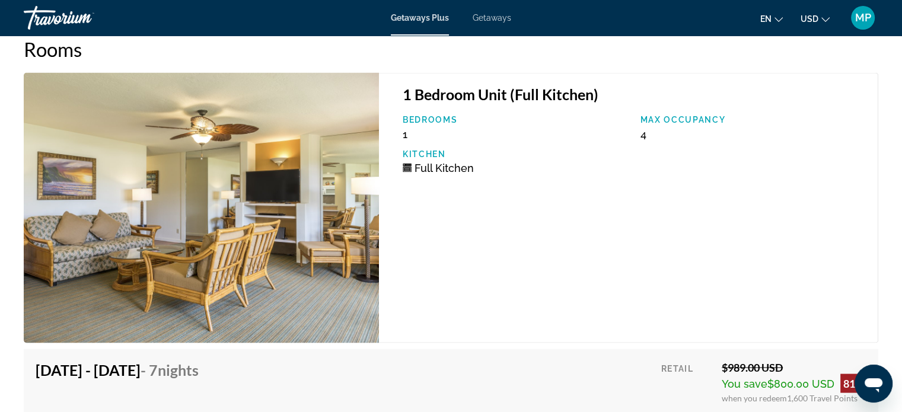
scroll to position [2314, 0]
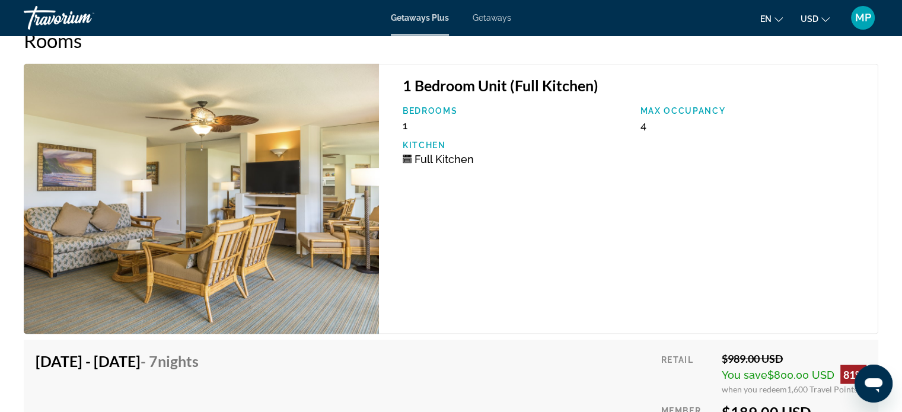
click at [306, 199] on img "Main content" at bounding box center [201, 199] width 355 height 271
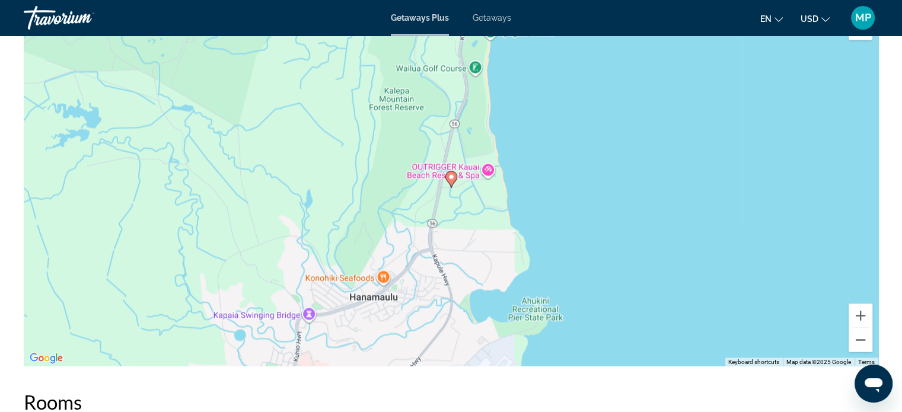
scroll to position [1950, 0]
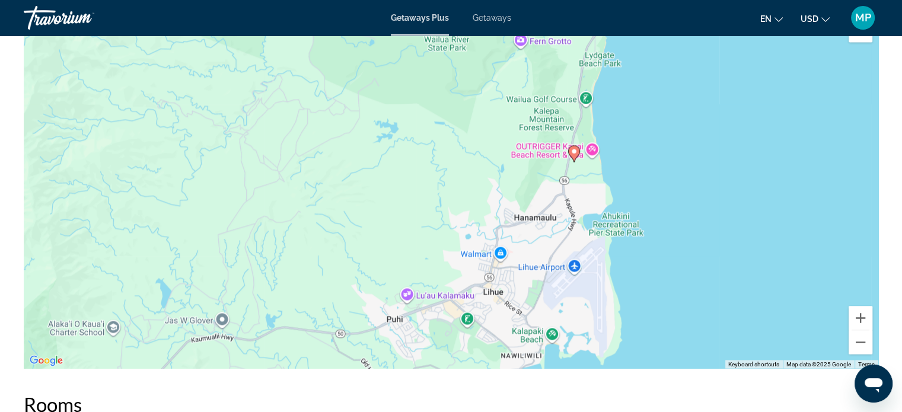
drag, startPoint x: 680, startPoint y: 265, endPoint x: 679, endPoint y: 157, distance: 108.6
click at [679, 157] on div "To activate drag with keyboard, press Alt + Enter. Once in keyboard drag state,…" at bounding box center [451, 190] width 855 height 356
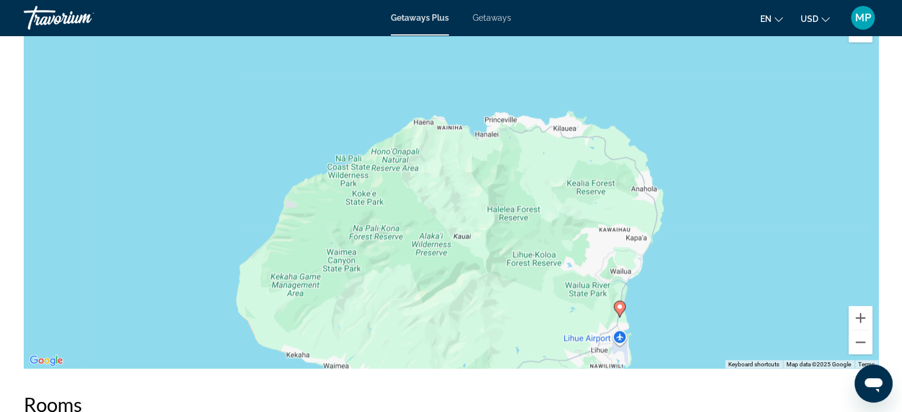
drag, startPoint x: 695, startPoint y: 167, endPoint x: 683, endPoint y: 292, distance: 126.3
click at [683, 292] on div "To activate drag with keyboard, press Alt + Enter. Once in keyboard drag state,…" at bounding box center [451, 190] width 855 height 356
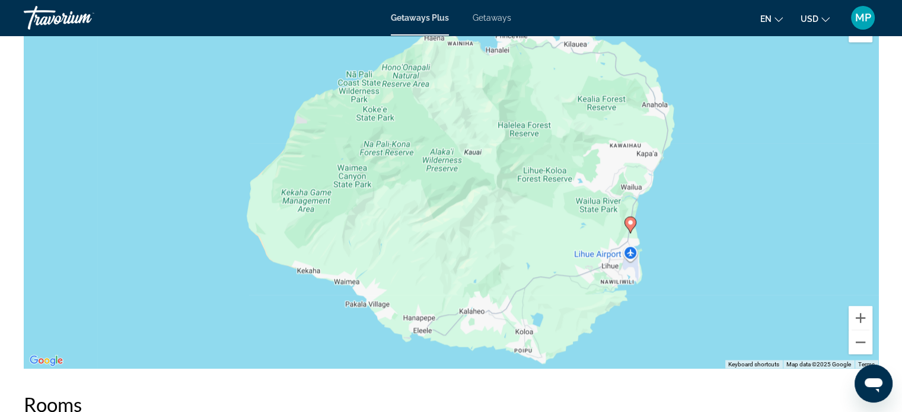
drag, startPoint x: 733, startPoint y: 311, endPoint x: 743, endPoint y: 227, distance: 85.5
click at [743, 227] on div "To activate drag with keyboard, press Alt + Enter. Once in keyboard drag state,…" at bounding box center [451, 190] width 855 height 356
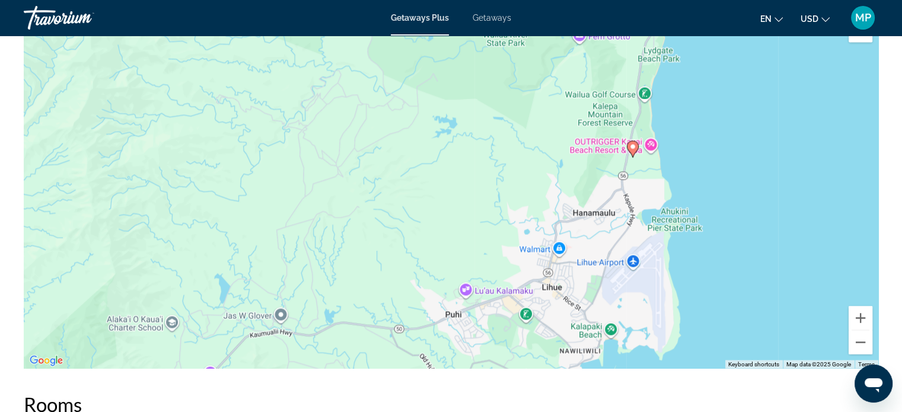
drag, startPoint x: 610, startPoint y: 240, endPoint x: 622, endPoint y: 189, distance: 51.8
click at [622, 189] on div "To activate drag with keyboard, press Alt + Enter. Once in keyboard drag state,…" at bounding box center [451, 190] width 855 height 356
click at [654, 150] on div "To activate drag with keyboard, press Alt + Enter. Once in keyboard drag state,…" at bounding box center [451, 190] width 855 height 356
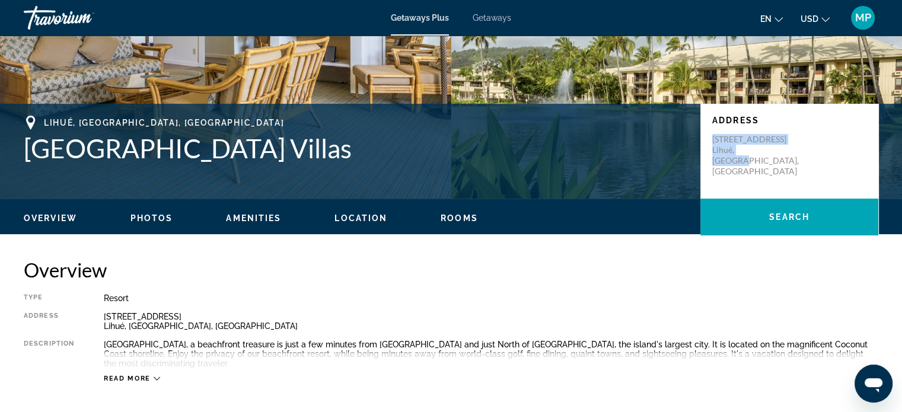
scroll to position [189, 0]
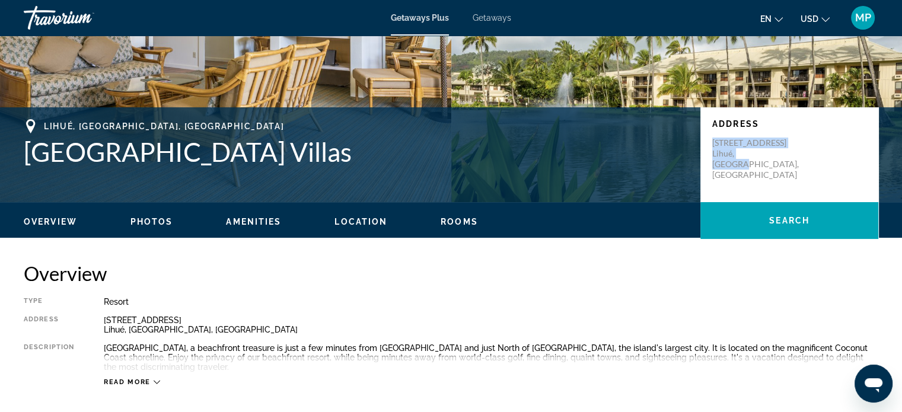
copy p "[STREET_ADDRESS]"
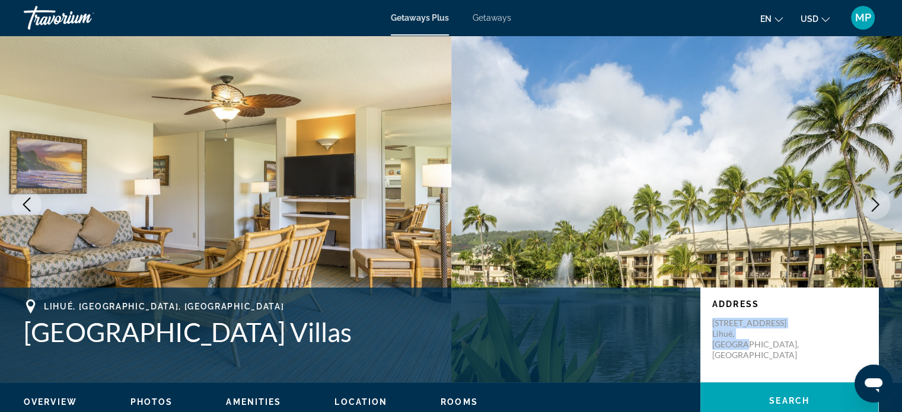
scroll to position [0, 0]
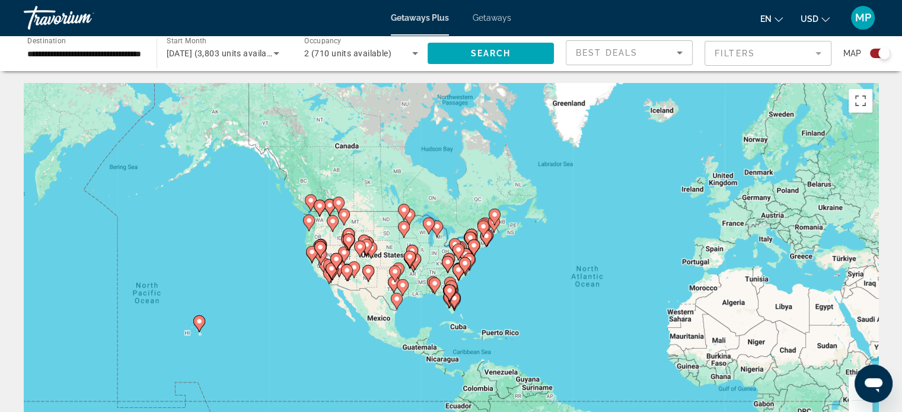
drag, startPoint x: 98, startPoint y: 318, endPoint x: 277, endPoint y: 352, distance: 181.7
click at [277, 352] on div "To activate drag with keyboard, press Alt + Enter. Once in keyboard drag state,…" at bounding box center [451, 261] width 855 height 356
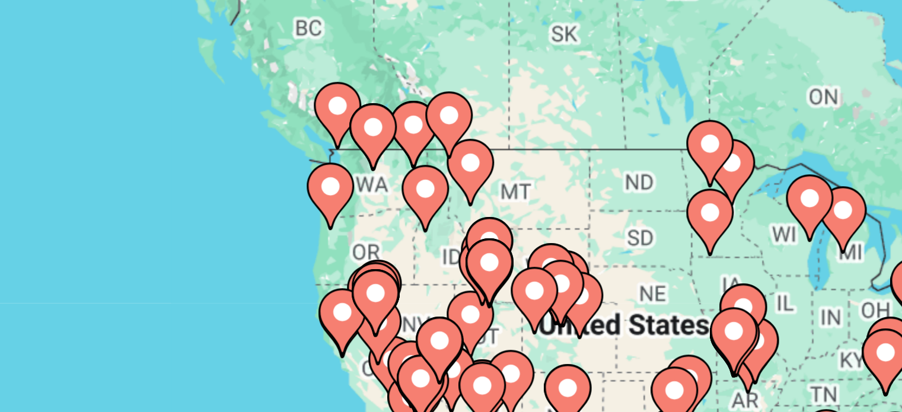
drag, startPoint x: 342, startPoint y: 247, endPoint x: 340, endPoint y: 288, distance: 41.6
click at [340, 288] on div "To navigate, press the arrow keys. To activate drag with keyboard, press Alt + …" at bounding box center [451, 261] width 855 height 356
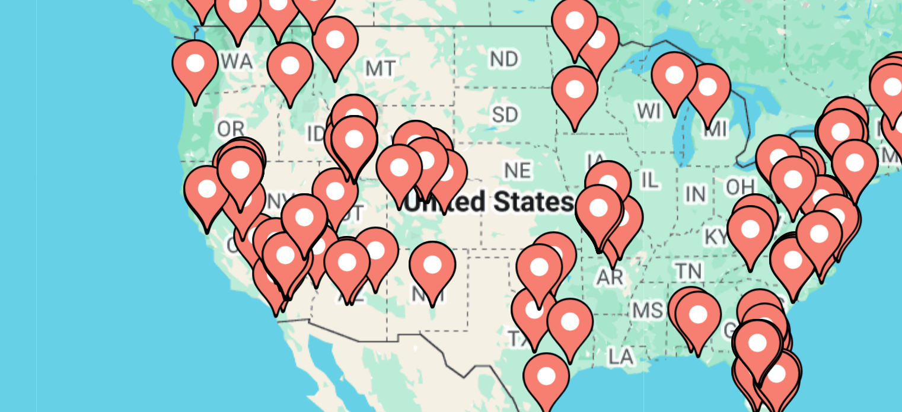
drag, startPoint x: 373, startPoint y: 278, endPoint x: 337, endPoint y: 244, distance: 48.7
click at [418, 230] on div "Main content" at bounding box center [845, 230] width 855 height 0
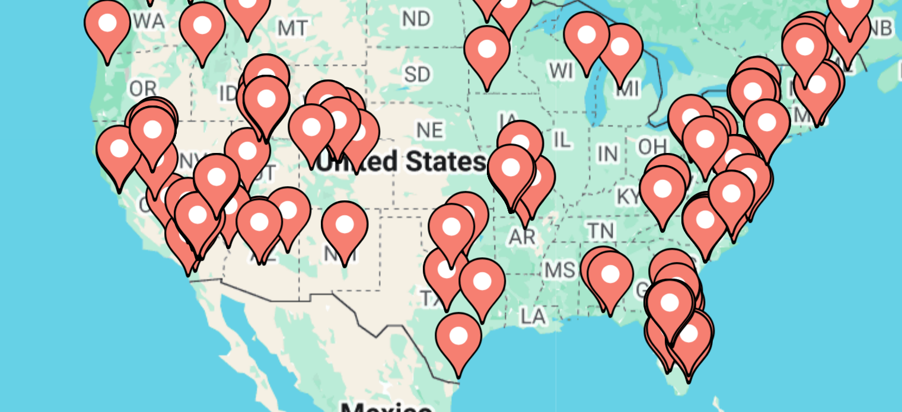
drag, startPoint x: 446, startPoint y: 275, endPoint x: 422, endPoint y: 265, distance: 26.3
click at [422, 265] on div "To activate drag with keyboard, press Alt + Enter. Once in keyboard drag state,…" at bounding box center [451, 261] width 855 height 356
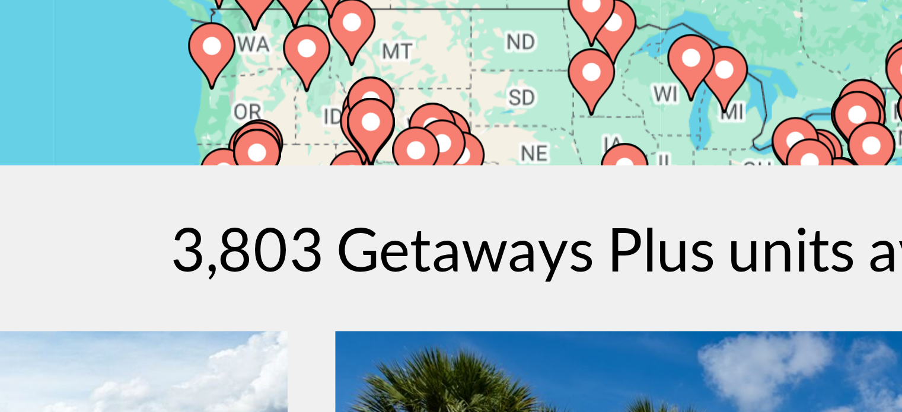
scroll to position [174, 0]
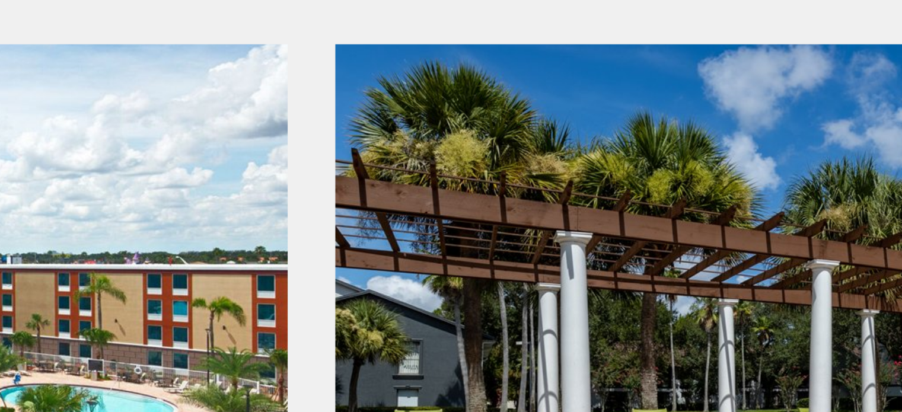
drag, startPoint x: 272, startPoint y: 281, endPoint x: 304, endPoint y: 419, distance: 141.9
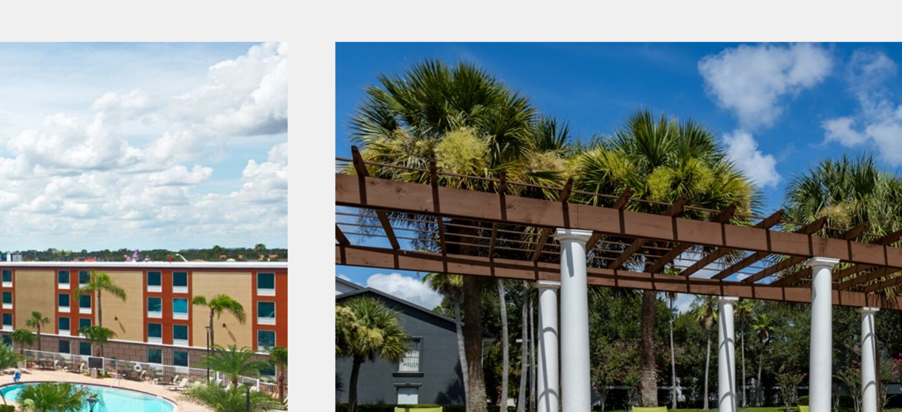
click at [304, 252] on html "**********" at bounding box center [451, 45] width 902 height 412
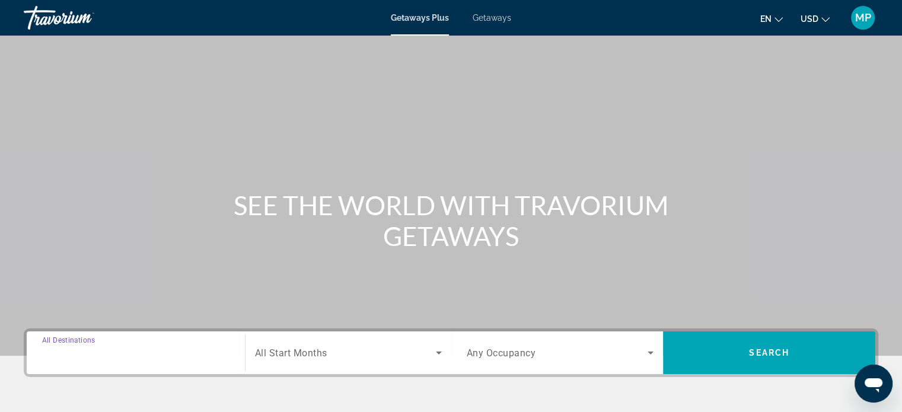
click at [141, 352] on input "Destination All Destinations" at bounding box center [135, 353] width 187 height 14
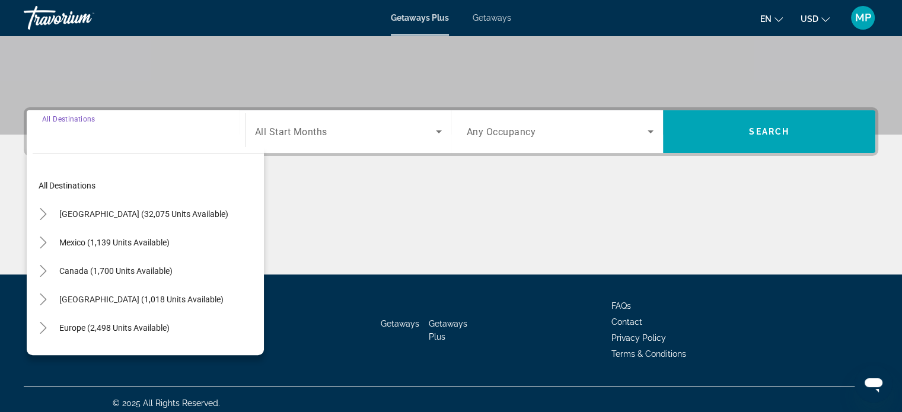
scroll to position [228, 0]
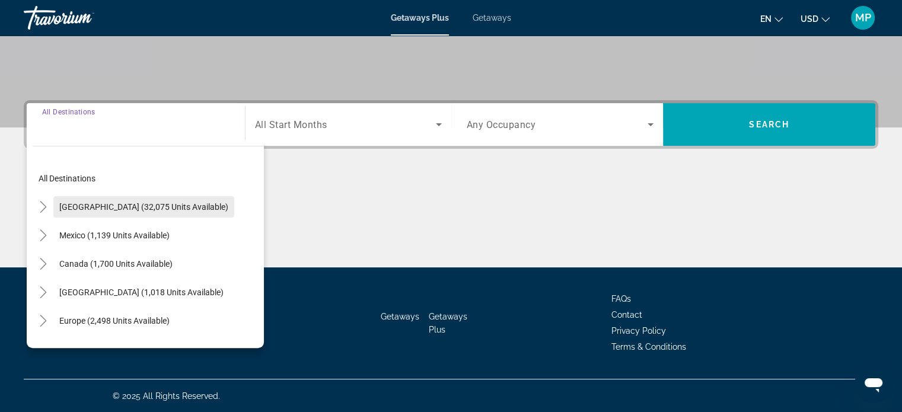
click at [132, 204] on span "[GEOGRAPHIC_DATA] (32,075 units available)" at bounding box center [143, 206] width 169 height 9
type input "**********"
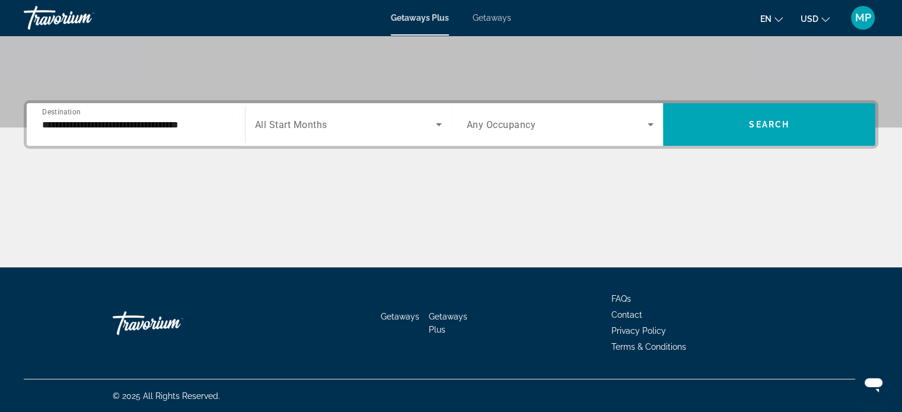
click at [296, 125] on span "All Start Months" at bounding box center [291, 124] width 72 height 11
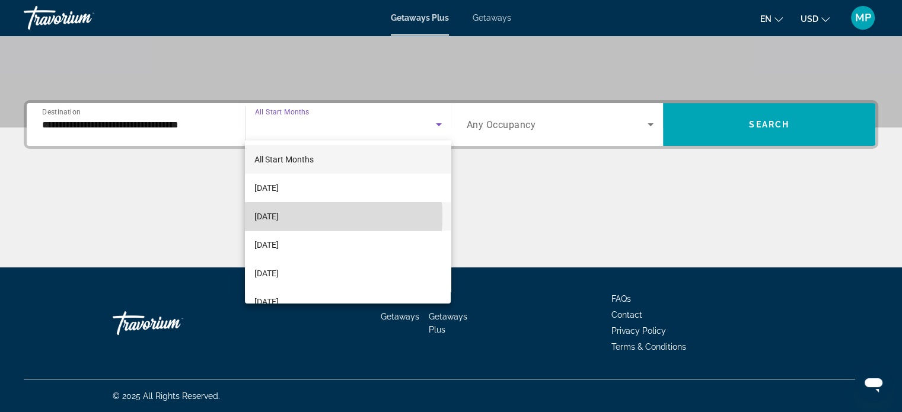
click at [271, 217] on span "[DATE]" at bounding box center [267, 216] width 24 height 14
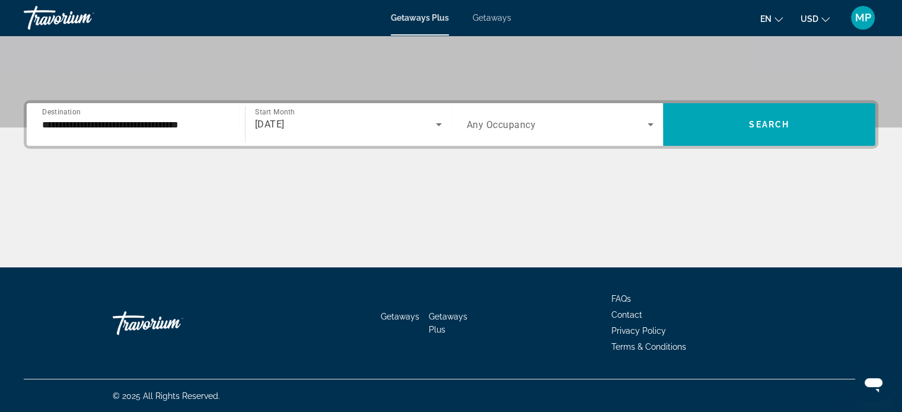
click at [491, 129] on span "Any Occupancy" at bounding box center [501, 124] width 69 height 11
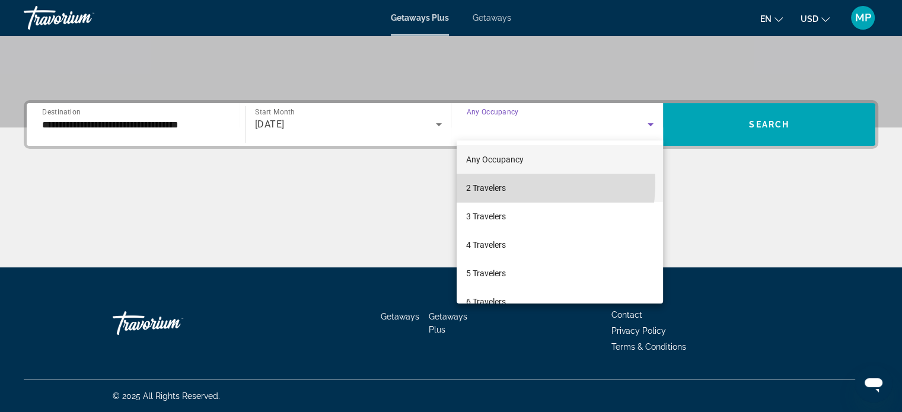
click at [488, 183] on span "2 Travelers" at bounding box center [486, 188] width 40 height 14
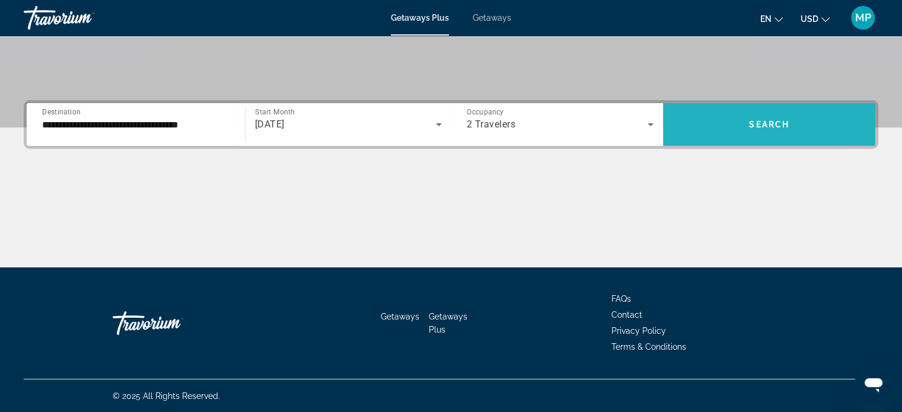
click at [710, 125] on span "Search widget" at bounding box center [769, 124] width 212 height 28
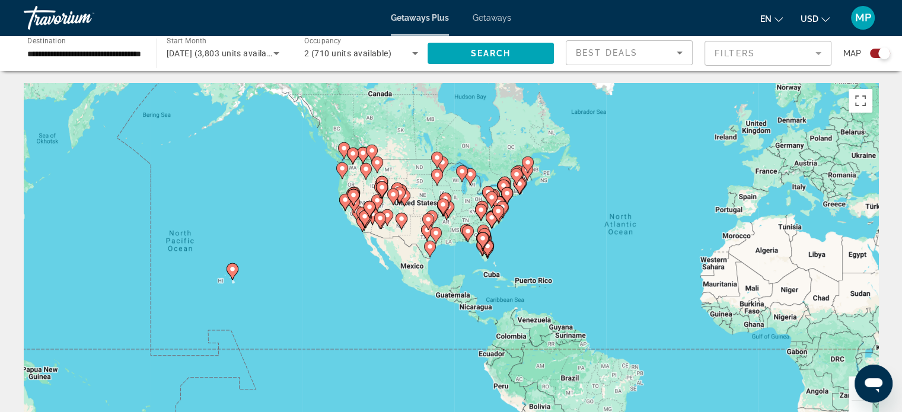
drag, startPoint x: 84, startPoint y: 240, endPoint x: 290, endPoint y: 223, distance: 207.2
click at [290, 223] on div "To activate drag with keyboard, press Alt + Enter. Once in keyboard drag state,…" at bounding box center [451, 261] width 855 height 356
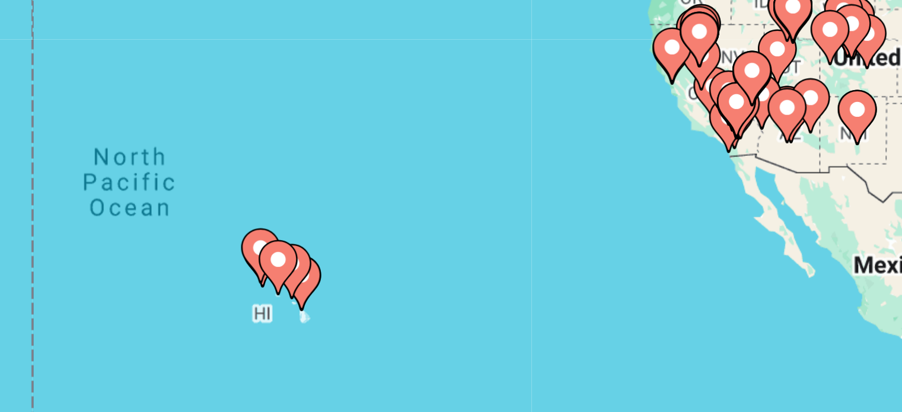
scroll to position [2, 0]
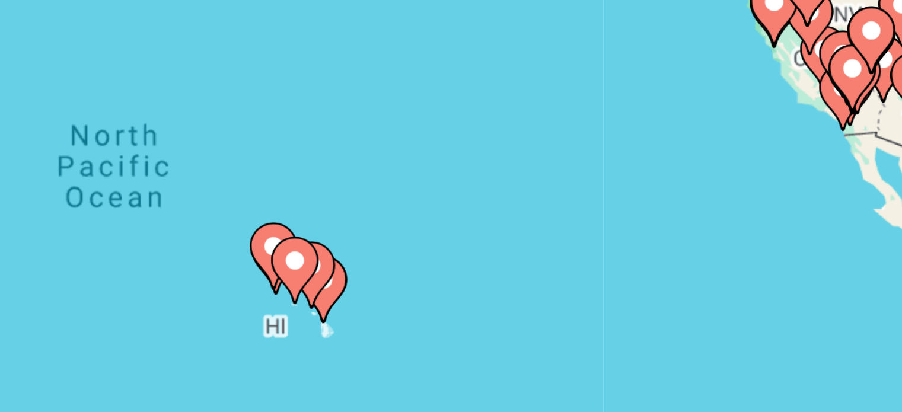
click at [250, 271] on div "To activate drag with keyboard, press Alt + Enter. Once in keyboard drag state,…" at bounding box center [451, 259] width 855 height 356
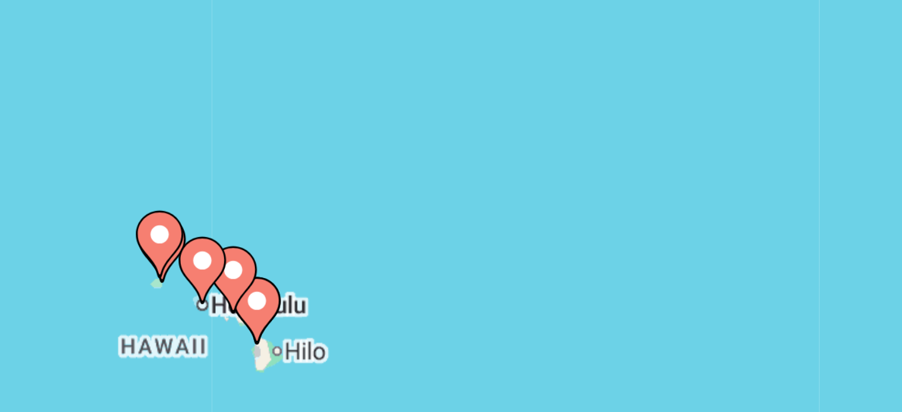
click at [250, 271] on div "To activate drag with keyboard, press Alt + Enter. Once in keyboard drag state,…" at bounding box center [451, 259] width 855 height 356
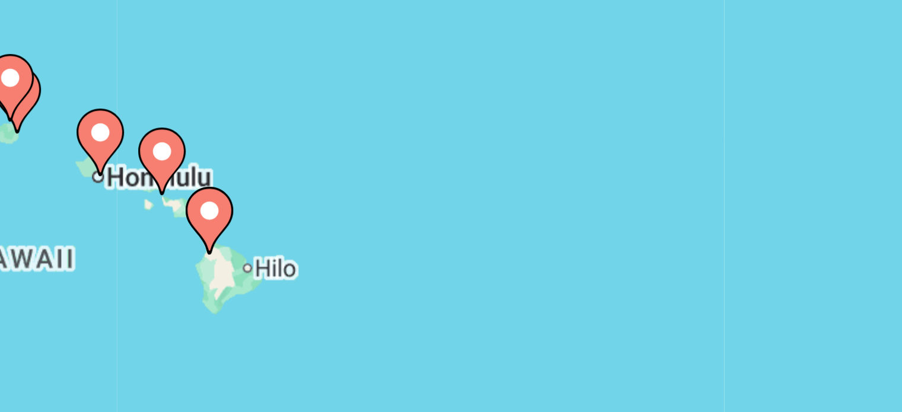
drag, startPoint x: 221, startPoint y: 275, endPoint x: 254, endPoint y: 235, distance: 52.3
click at [254, 235] on div "To activate drag with keyboard, press Alt + Enter. Once in keyboard drag state,…" at bounding box center [451, 259] width 855 height 356
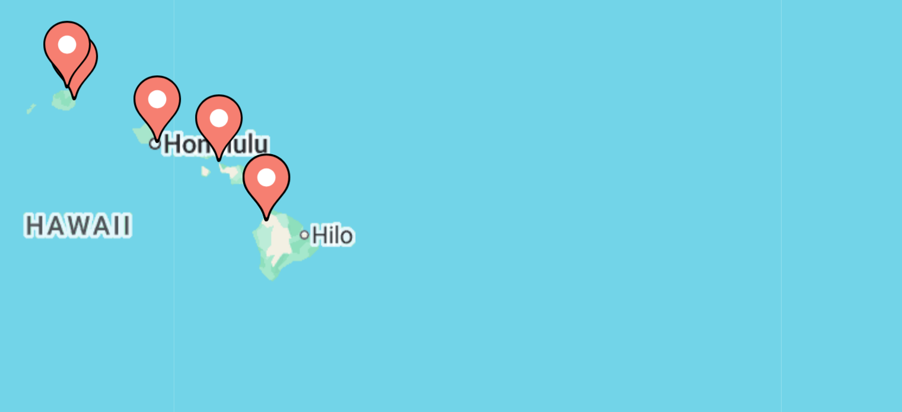
click at [236, 230] on div "To activate drag with keyboard, press Alt + Enter. Once in keyboard drag state,…" at bounding box center [451, 259] width 855 height 356
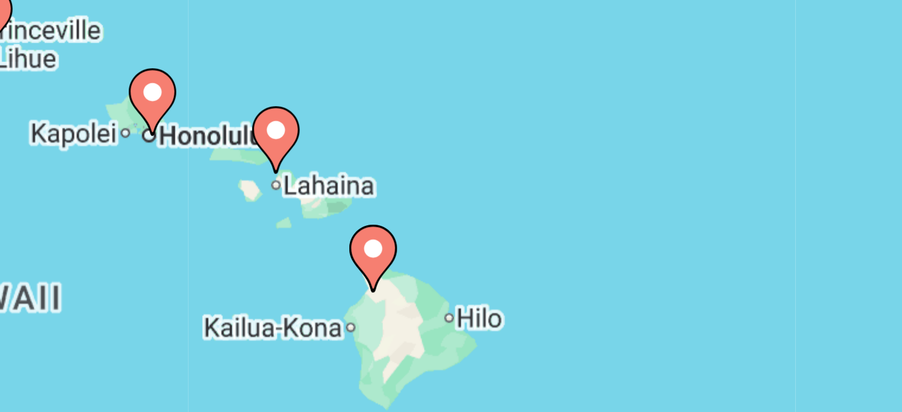
drag, startPoint x: 218, startPoint y: 233, endPoint x: 268, endPoint y: 229, distance: 50.0
click at [268, 229] on div "To activate drag with keyboard, press Alt + Enter. Once in keyboard drag state,…" at bounding box center [451, 259] width 855 height 356
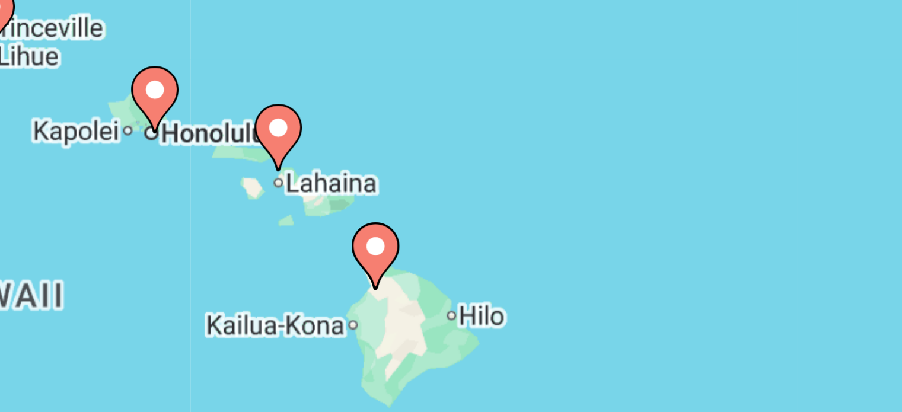
click at [268, 229] on div "To activate drag with keyboard, press Alt + Enter. Once in keyboard drag state,…" at bounding box center [451, 259] width 855 height 356
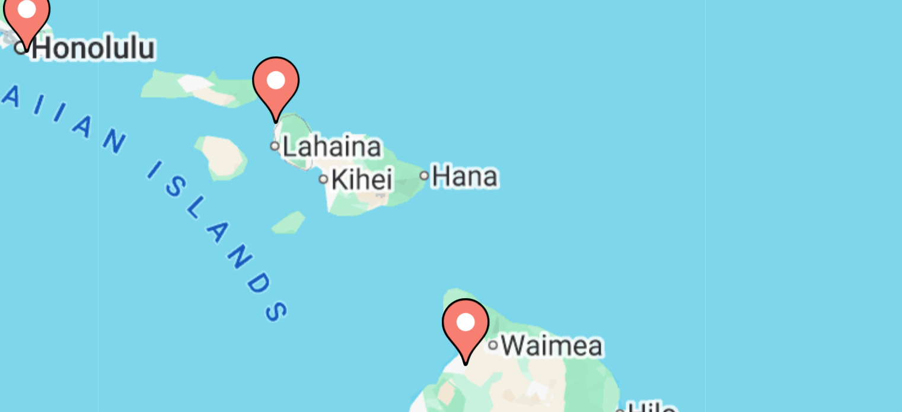
drag, startPoint x: 217, startPoint y: 236, endPoint x: 268, endPoint y: 215, distance: 54.5
click at [268, 215] on div "To activate drag with keyboard, press Alt + Enter. Once in keyboard drag state,…" at bounding box center [451, 259] width 855 height 356
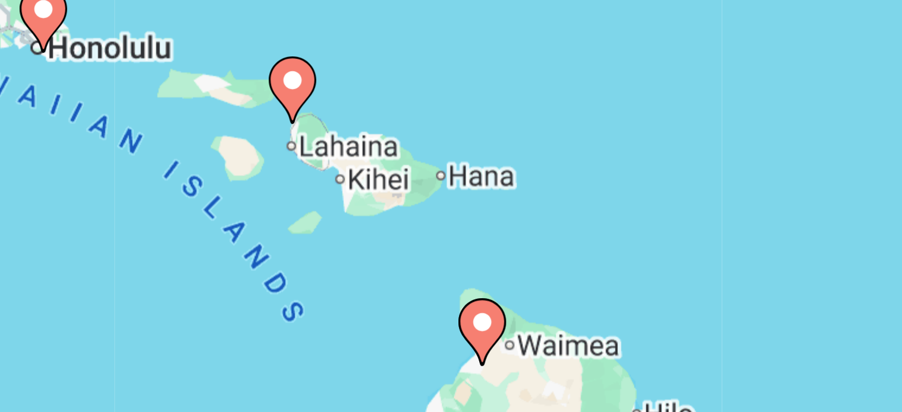
click at [225, 217] on image "Main content" at bounding box center [225, 214] width 7 height 7
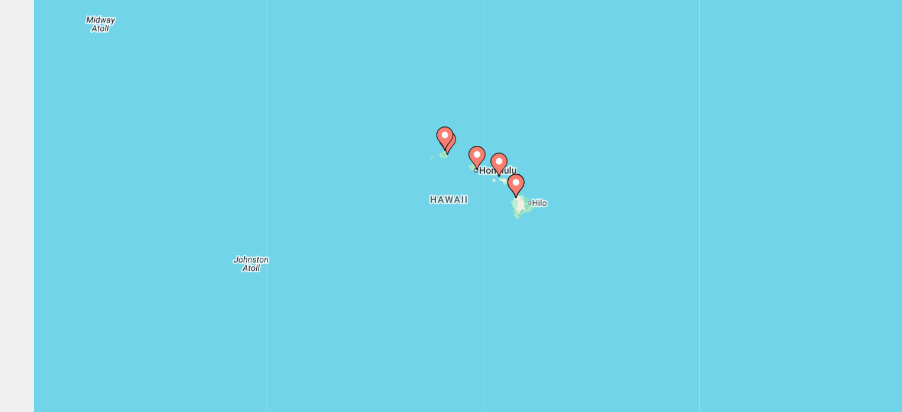
drag, startPoint x: 434, startPoint y: 285, endPoint x: 328, endPoint y: 271, distance: 107.1
click at [328, 271] on div "To activate drag with keyboard, press Alt + Enter. Once in keyboard drag state,…" at bounding box center [451, 259] width 855 height 356
click at [352, 236] on image "Main content" at bounding box center [349, 236] width 7 height 7
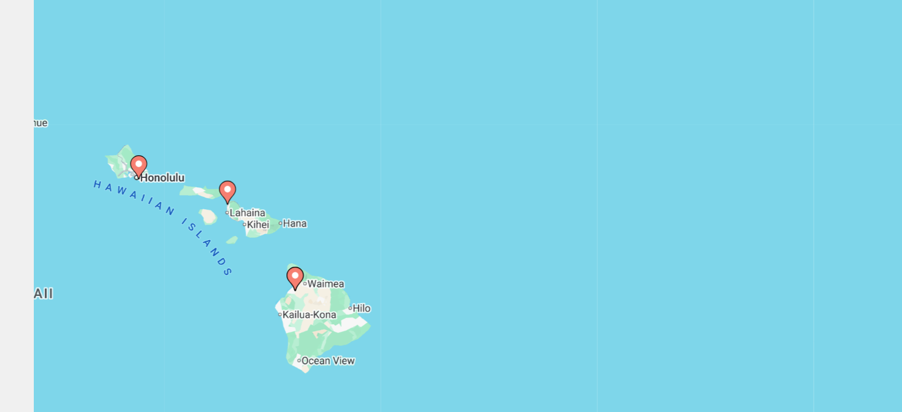
drag, startPoint x: 175, startPoint y: 242, endPoint x: 293, endPoint y: 296, distance: 129.8
click at [293, 296] on div "To activate drag with keyboard, press Alt + Enter. Once in keyboard drag state,…" at bounding box center [451, 259] width 855 height 356
click at [159, 254] on image "Main content" at bounding box center [160, 256] width 7 height 7
type input "**********"
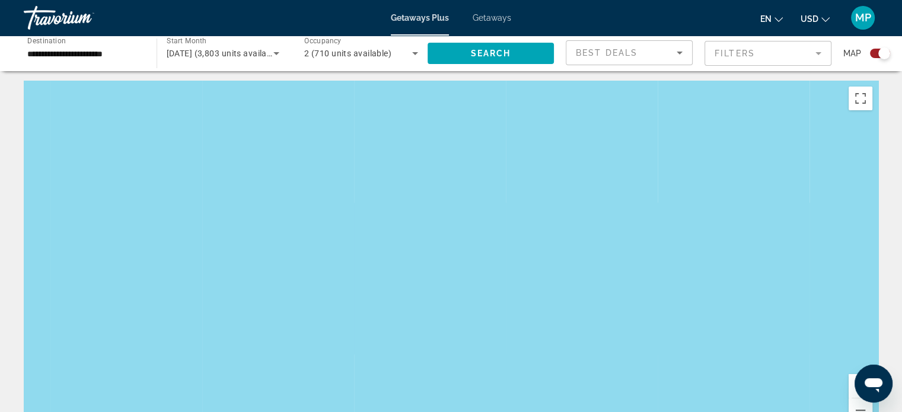
drag, startPoint x: 237, startPoint y: 260, endPoint x: 404, endPoint y: 119, distance: 218.5
click at [404, 119] on div "To navigate, press the arrow keys. To activate drag with keyboard, press Alt + …" at bounding box center [451, 259] width 855 height 356
drag, startPoint x: 675, startPoint y: 366, endPoint x: 677, endPoint y: 212, distance: 154.3
click at [677, 212] on div "To navigate, press the arrow keys. To activate drag with keyboard, press Alt + …" at bounding box center [451, 259] width 855 height 356
click at [861, 408] on button "Zoom out" at bounding box center [861, 411] width 24 height 24
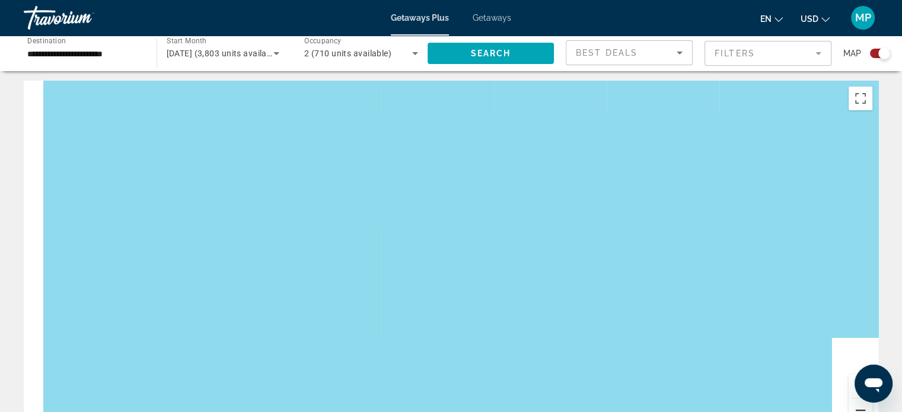
click at [861, 408] on button "Zoom out" at bounding box center [861, 411] width 24 height 24
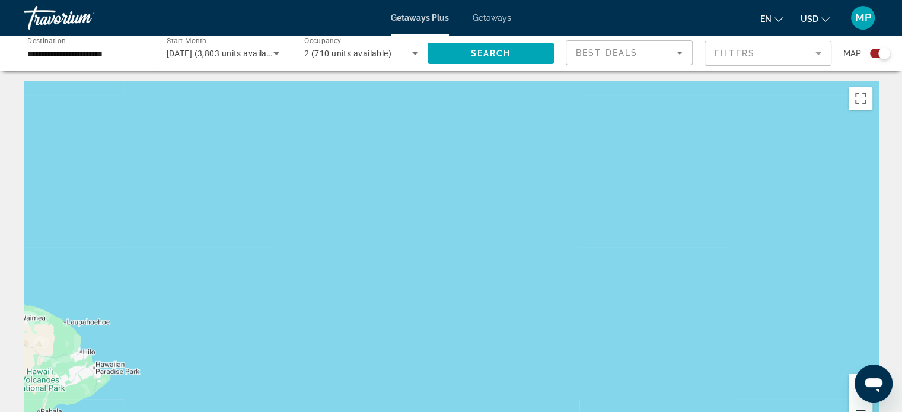
click at [861, 408] on button "Zoom out" at bounding box center [861, 411] width 24 height 24
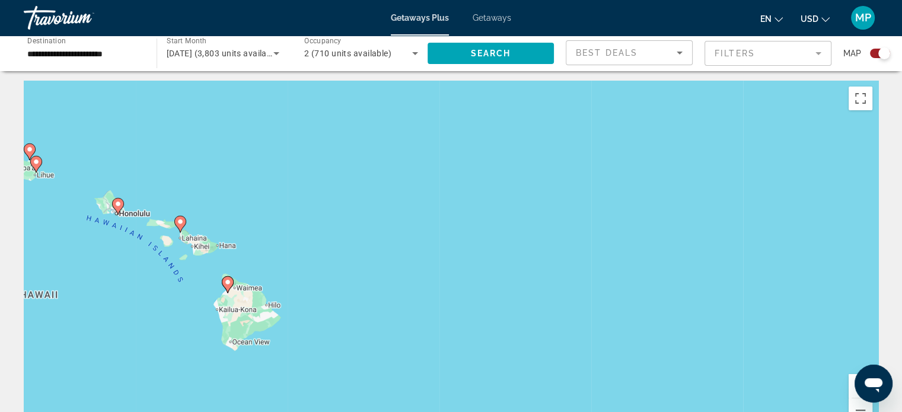
click at [180, 221] on image "Main content" at bounding box center [180, 221] width 7 height 7
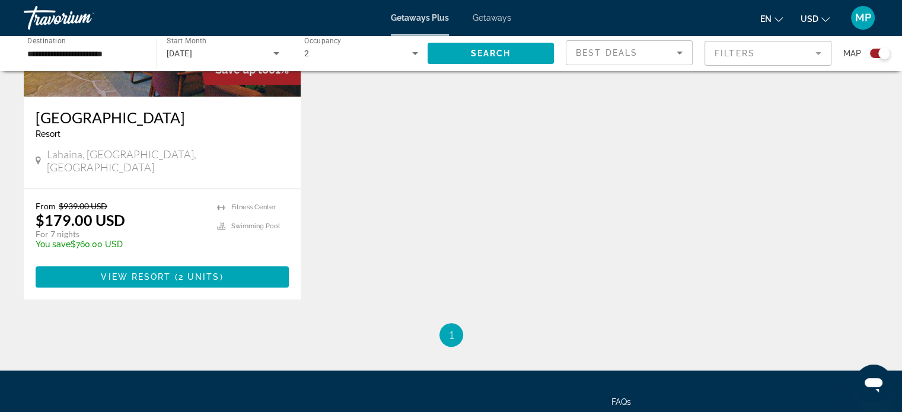
scroll to position [574, 0]
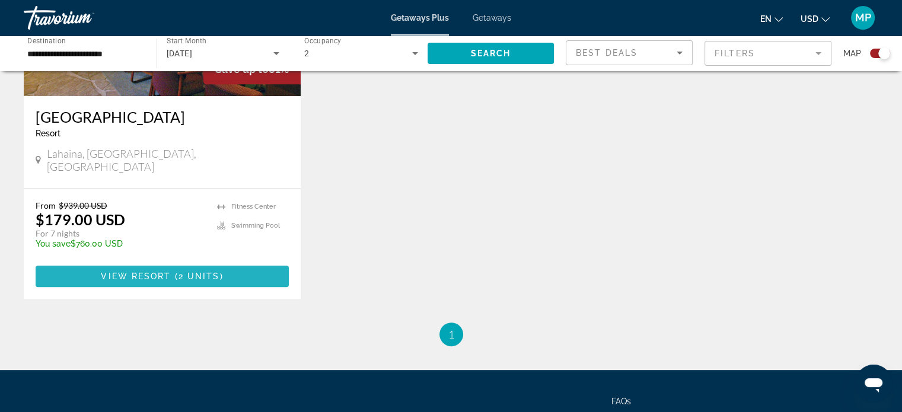
click at [155, 272] on span "View Resort" at bounding box center [136, 276] width 70 height 9
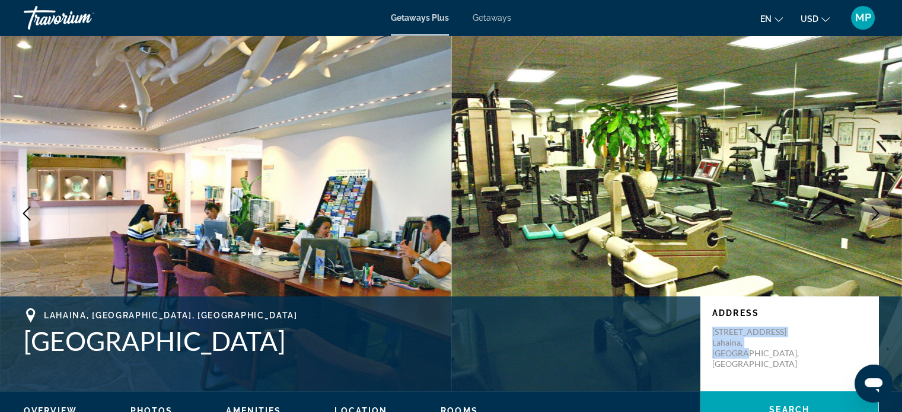
drag, startPoint x: 714, startPoint y: 332, endPoint x: 783, endPoint y: 355, distance: 72.6
click at [783, 355] on p "[STREET_ADDRESS]" at bounding box center [760, 348] width 95 height 43
copy p "[STREET_ADDRESS]"
